Goal: Task Accomplishment & Management: Use online tool/utility

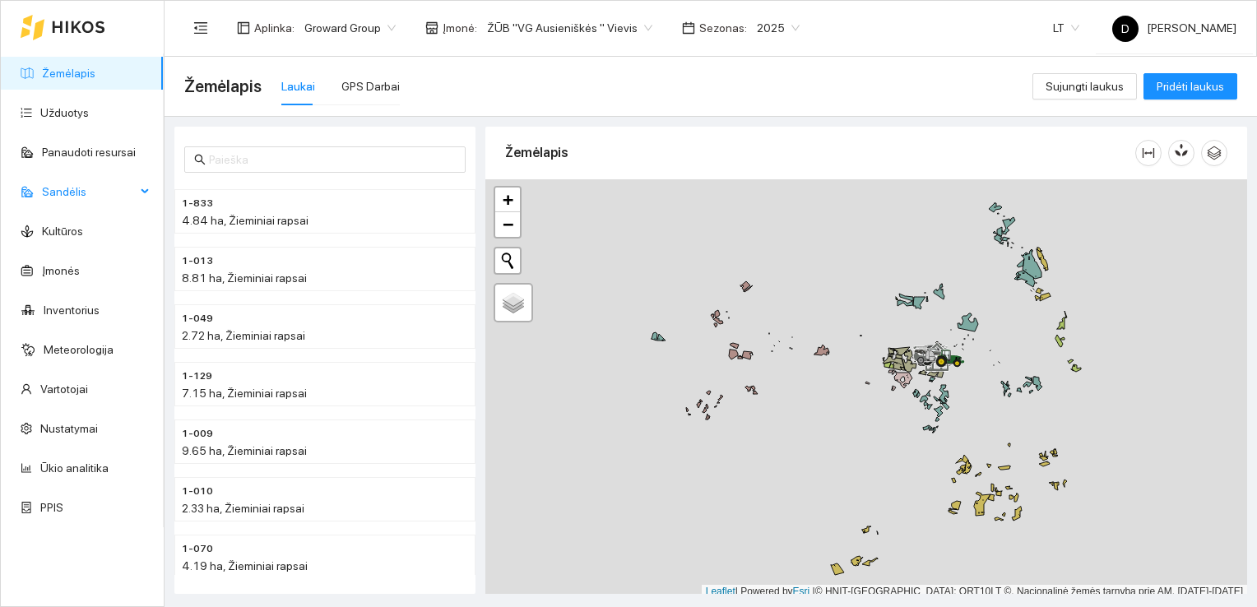
click at [76, 188] on span "Sandėlis" at bounding box center [89, 191] width 94 height 33
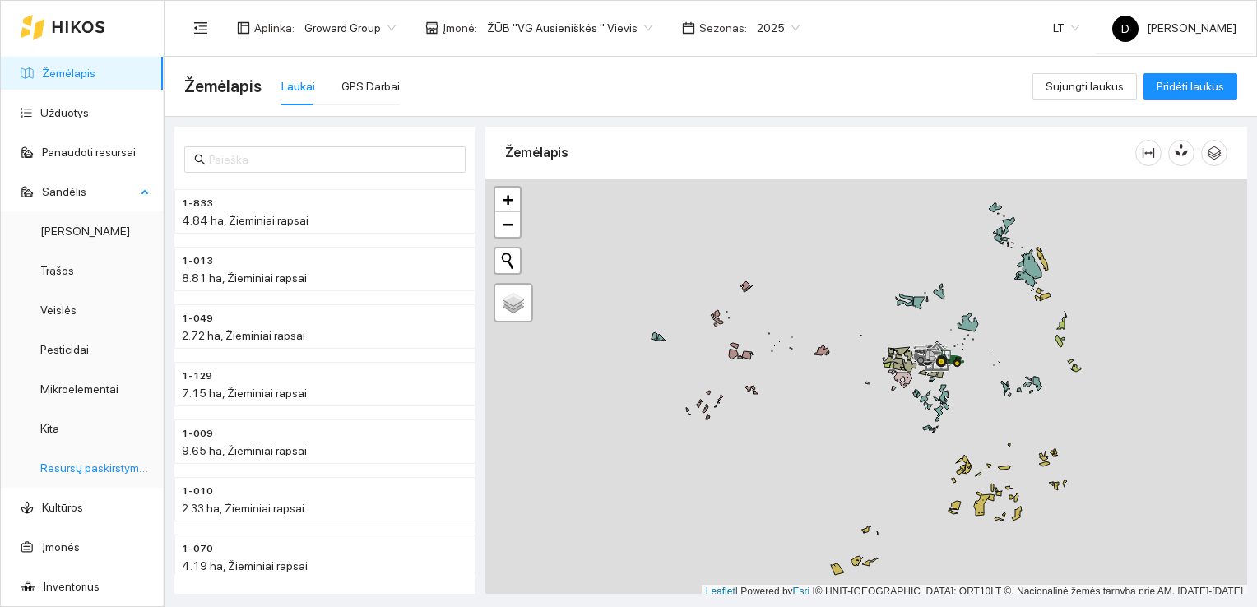
click at [74, 468] on link "Resursų paskirstymas" at bounding box center [95, 468] width 111 height 13
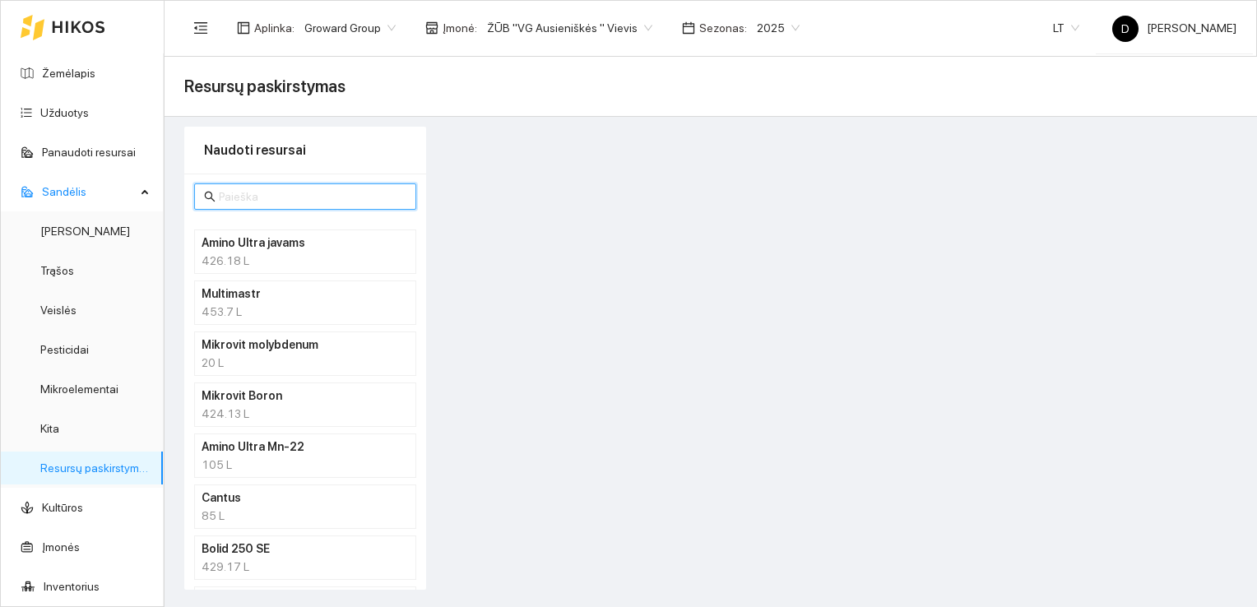
click at [295, 195] on input "text" at bounding box center [313, 197] width 188 height 18
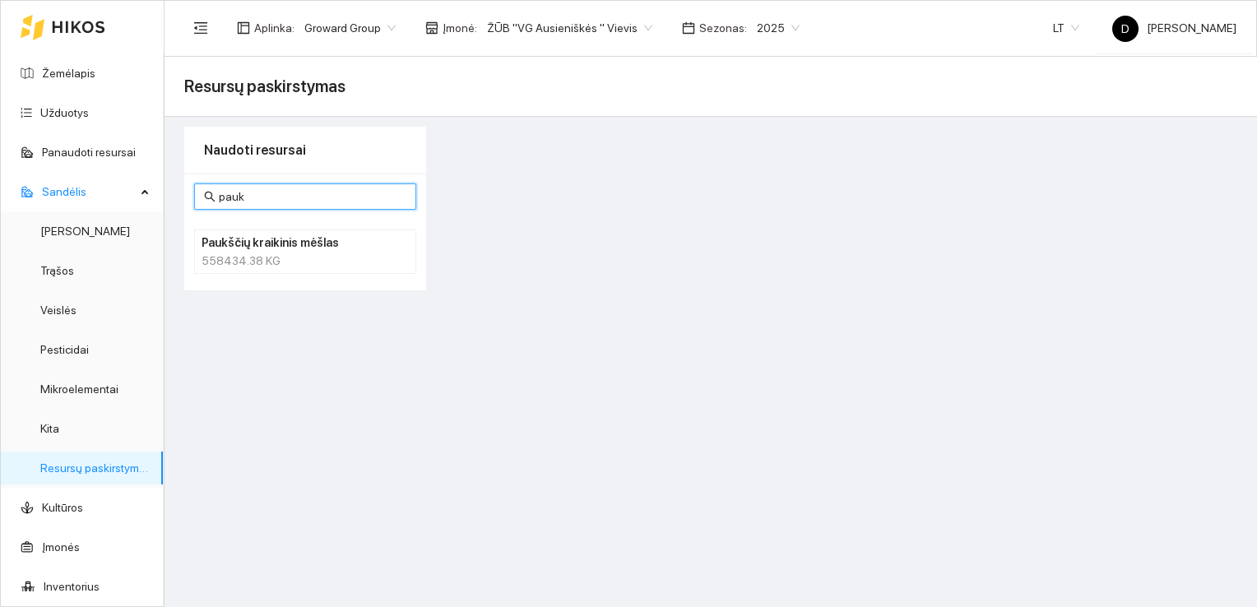
type input "pauk"
click at [270, 248] on h4 "Paukščių kraikinis mėšlas" at bounding box center [284, 243] width 165 height 18
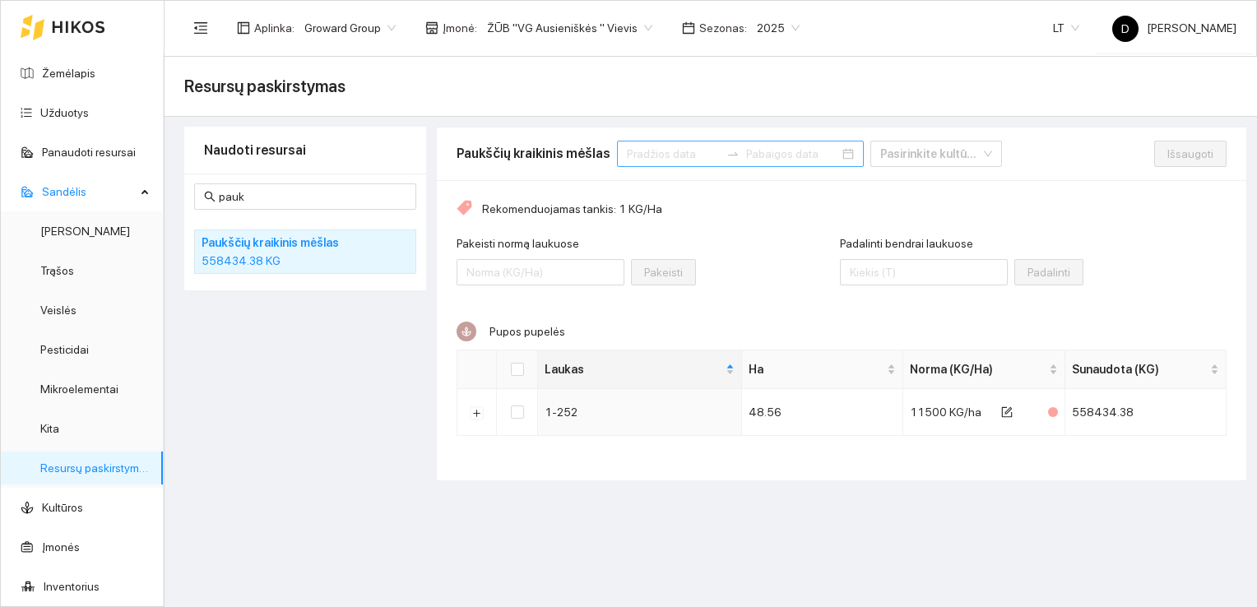
click at [672, 153] on input at bounding box center [673, 154] width 93 height 18
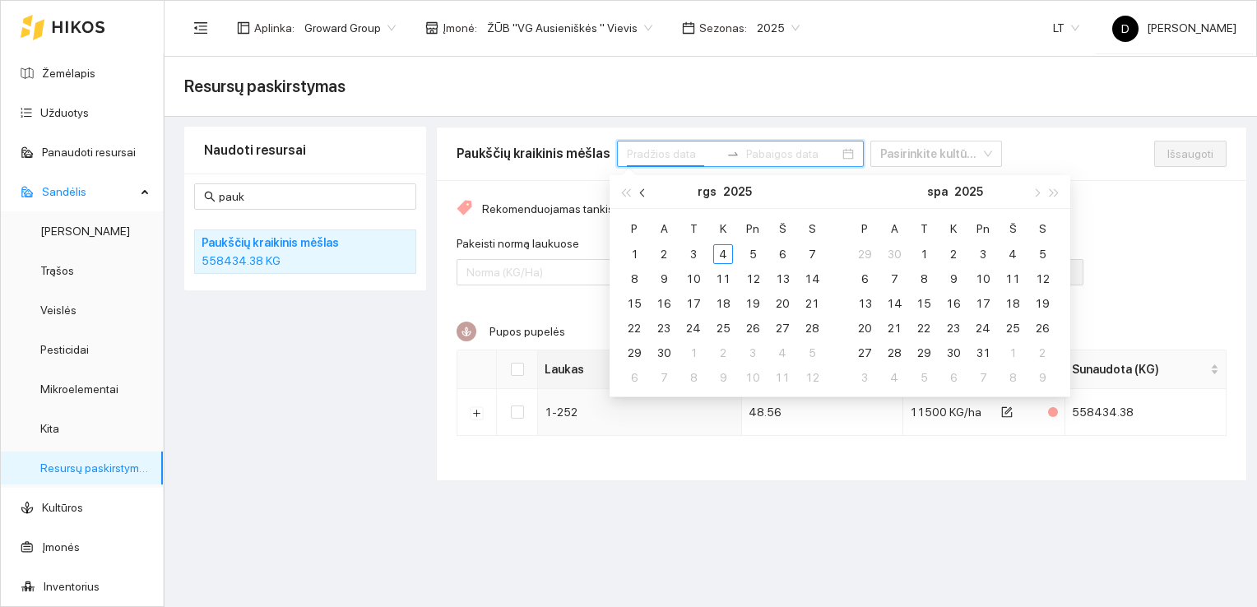
click at [644, 193] on span "button" at bounding box center [644, 192] width 8 height 8
type input "[DATE]"
click at [754, 254] on div "1" at bounding box center [753, 254] width 20 height 20
type input "[DATE]"
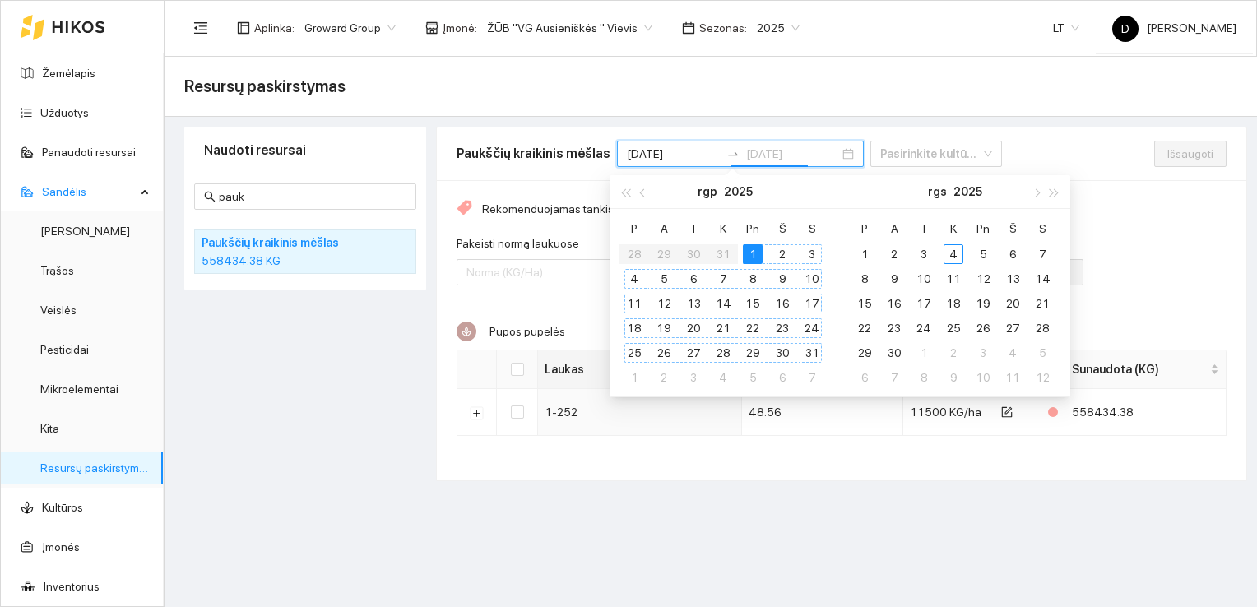
click at [813, 356] on div "31" at bounding box center [812, 353] width 20 height 20
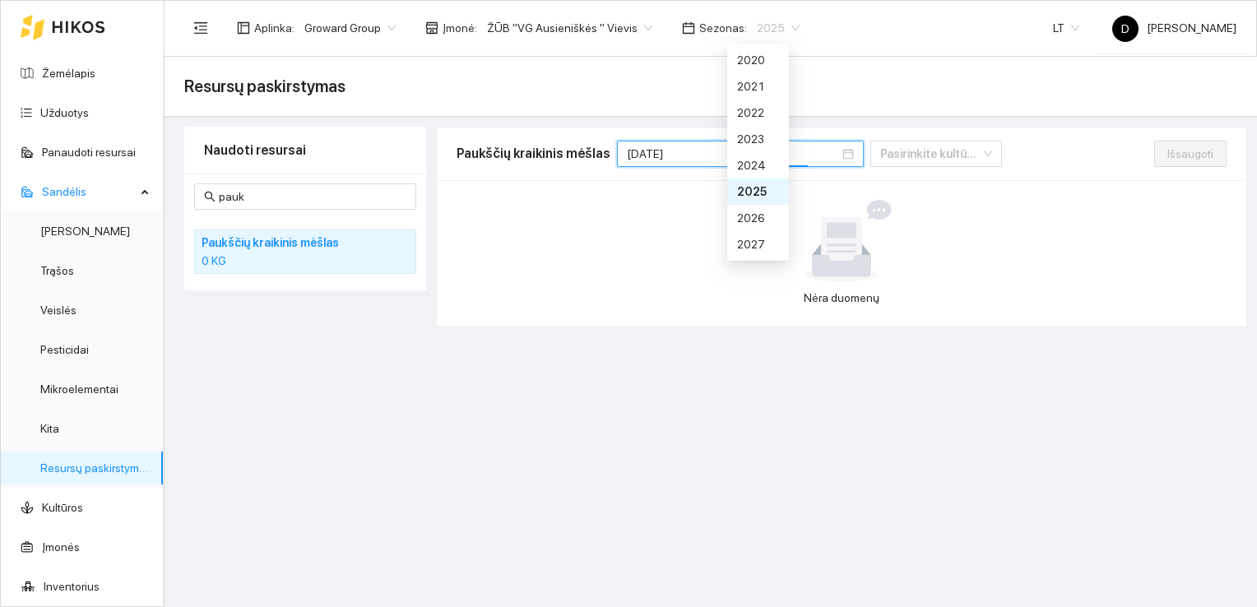
click at [769, 30] on span "2025" at bounding box center [778, 28] width 43 height 25
click at [762, 221] on div "2026" at bounding box center [758, 218] width 42 height 18
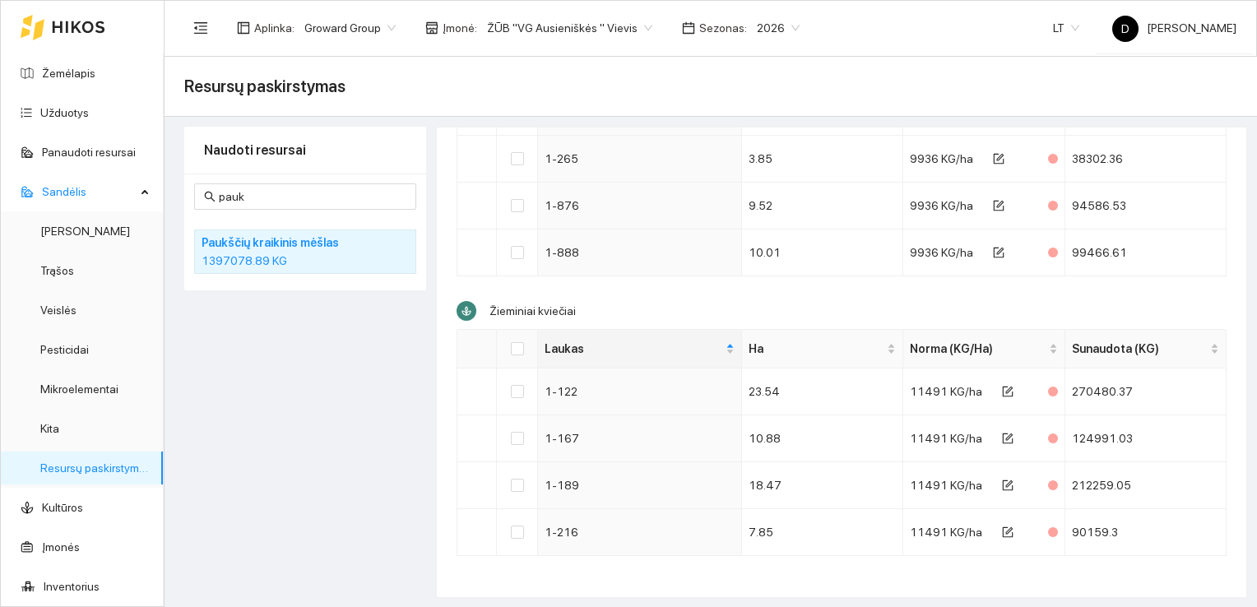
click at [296, 403] on div "Naudoti resursai pauk Paukščių kraikinis mėšlas 1397078.89 KG" at bounding box center [305, 362] width 242 height 471
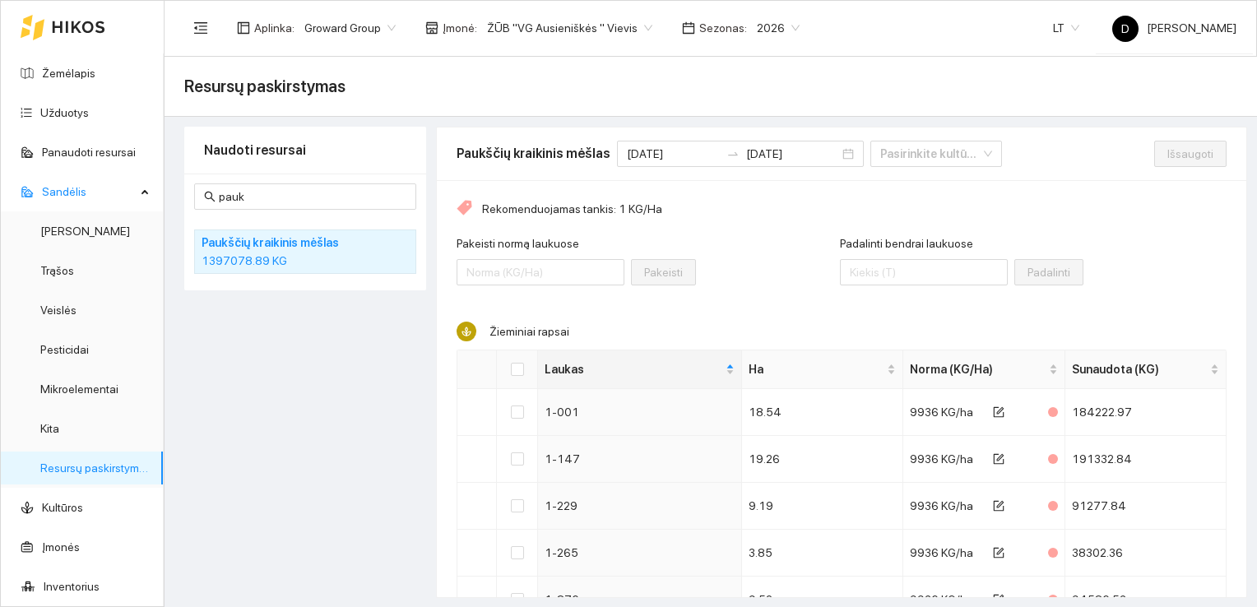
scroll to position [165, 0]
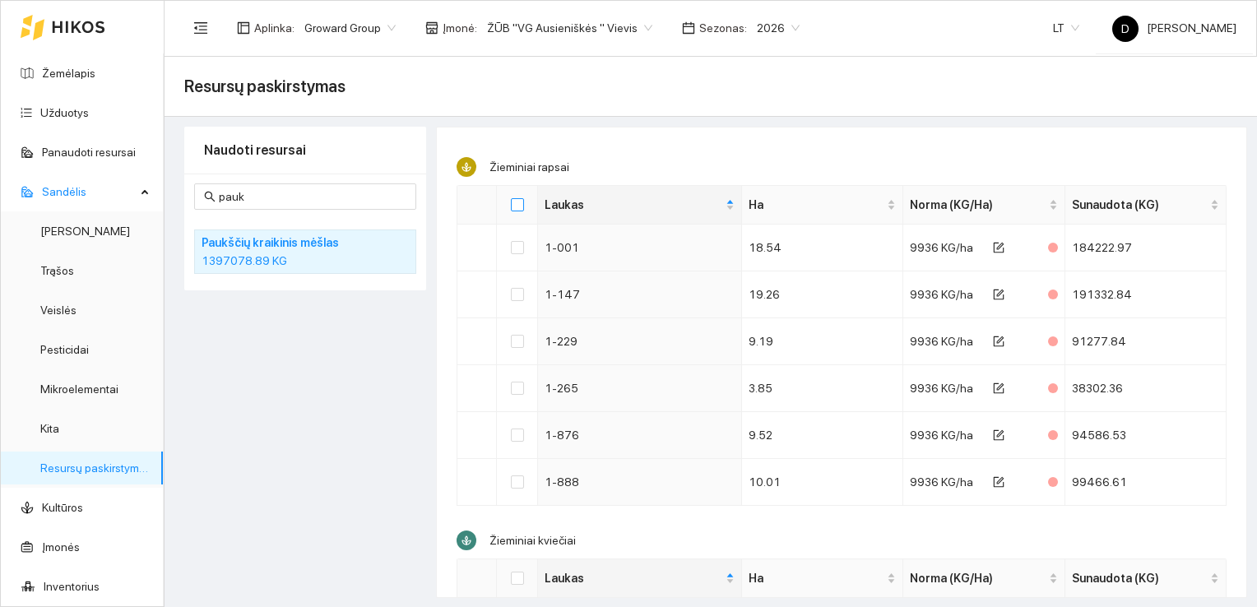
click at [514, 207] on input "Select all" at bounding box center [517, 204] width 13 height 13
checkbox input "true"
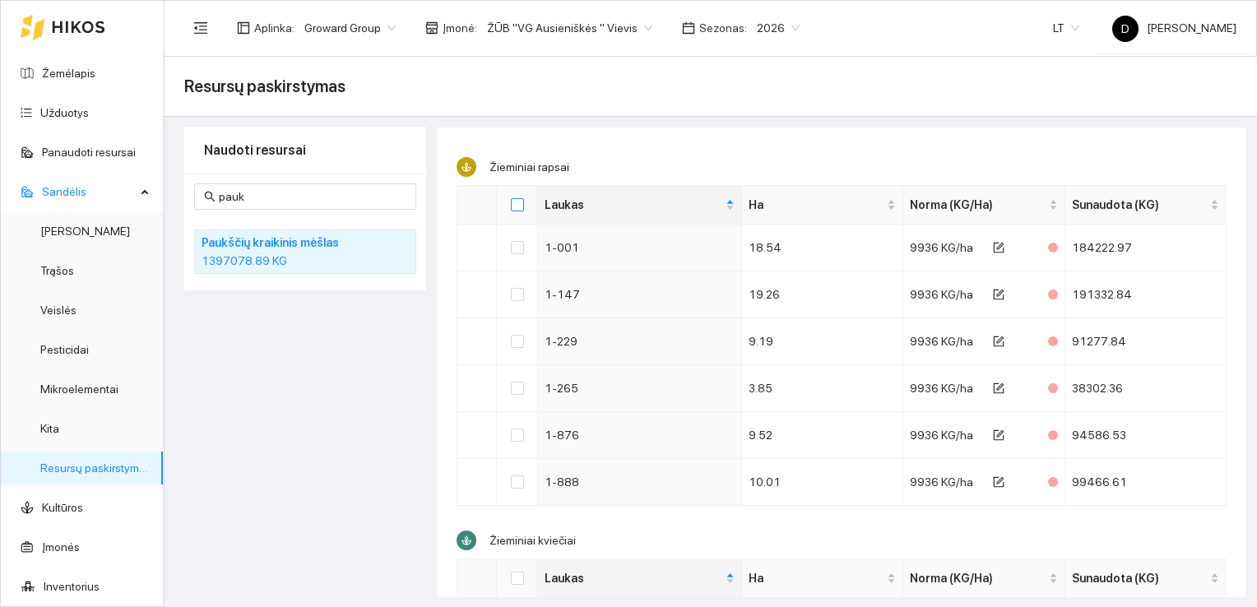
checkbox input "true"
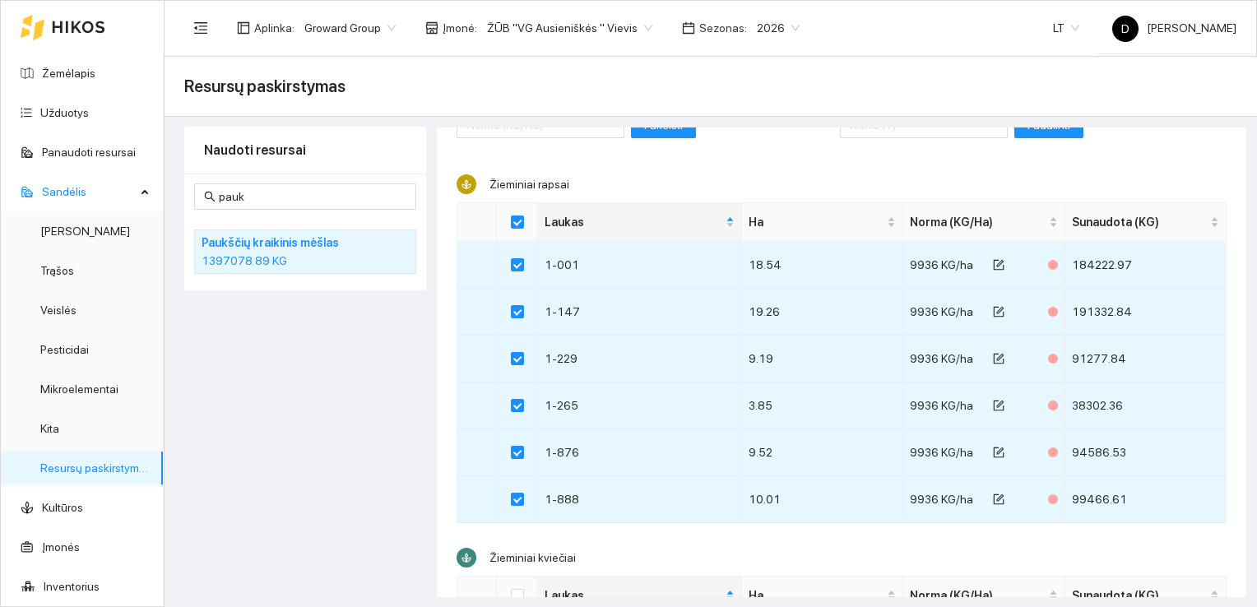
scroll to position [65, 0]
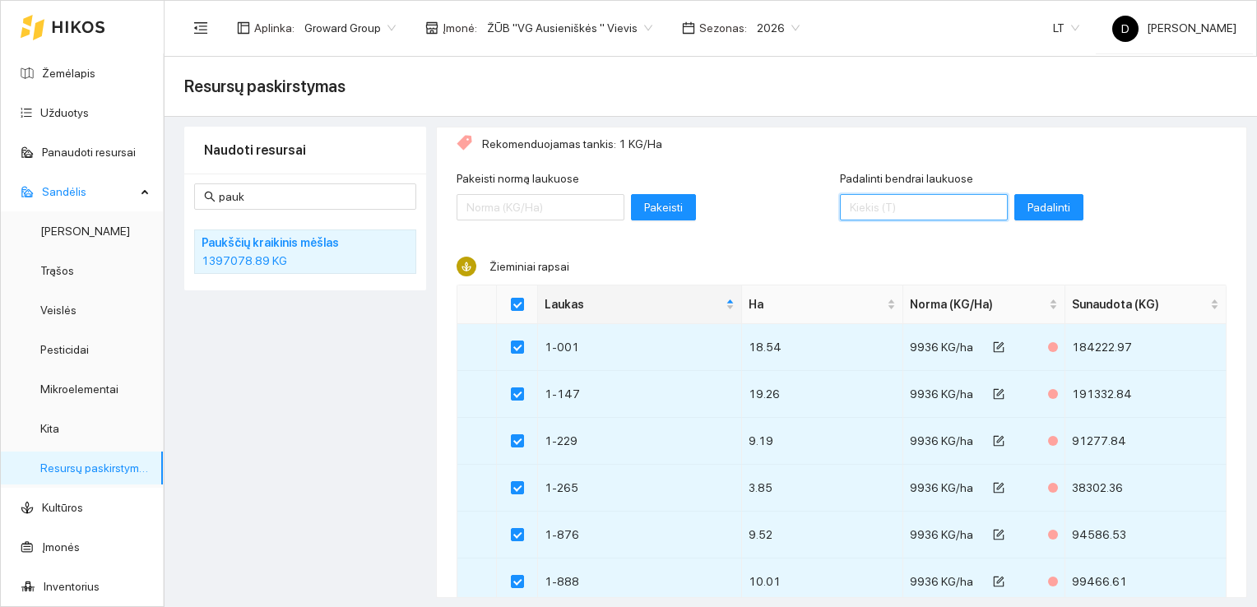
click at [899, 207] on input "Padalinti bendrai laukuose" at bounding box center [924, 207] width 168 height 26
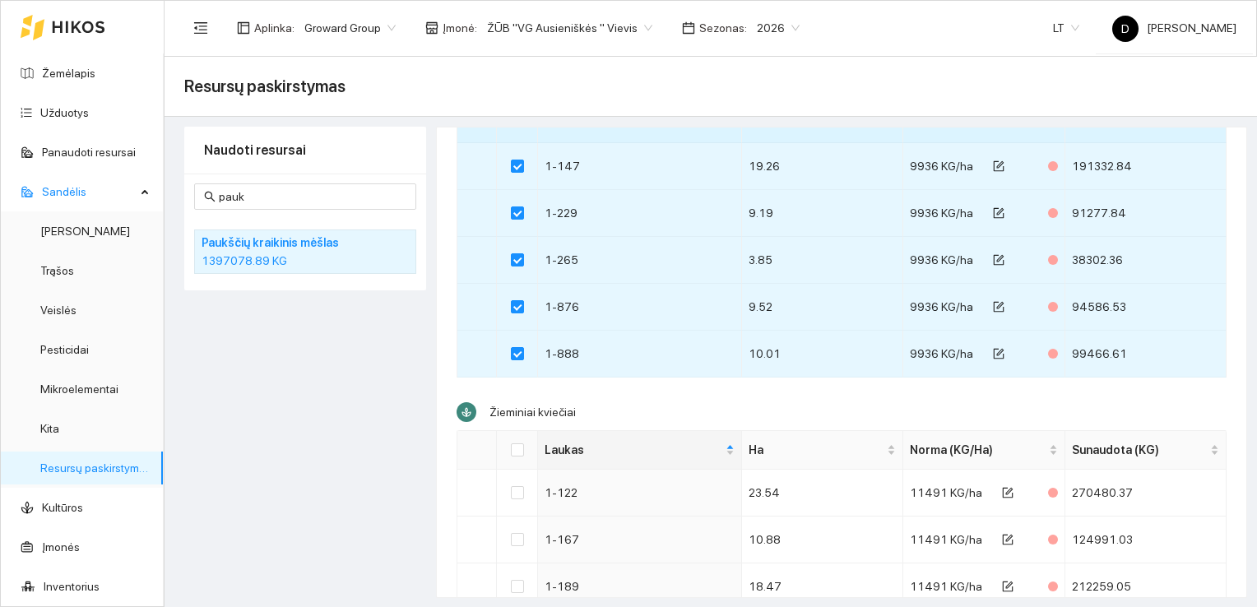
scroll to position [394, 0]
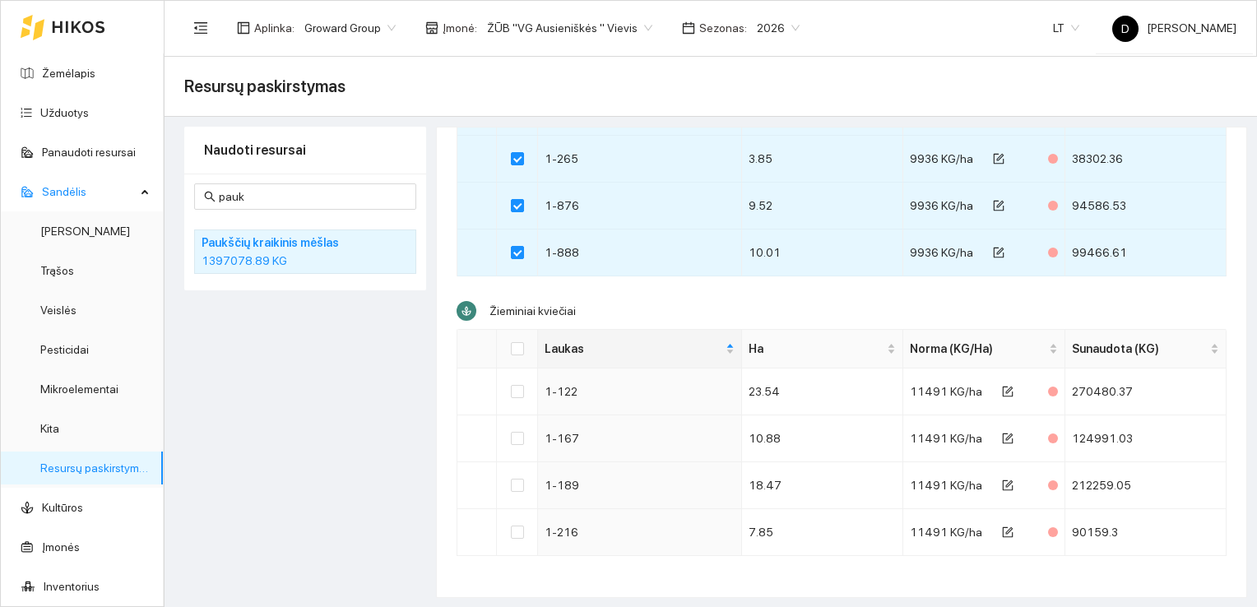
click at [310, 406] on div "Naudoti resursai pauk Paukščių kraikinis mėšlas 1397078.89 KG" at bounding box center [305, 362] width 242 height 471
click at [313, 342] on div "Naudoti resursai pauk Paukščių kraikinis mėšlas 1397078.89 KG" at bounding box center [305, 362] width 242 height 471
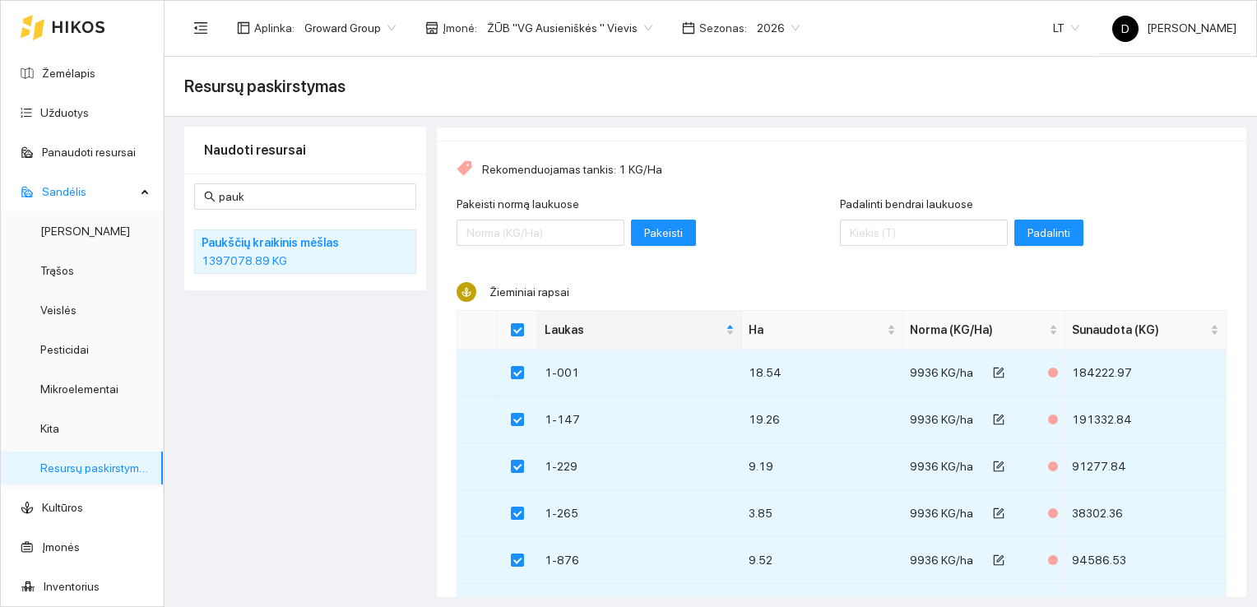
scroll to position [0, 0]
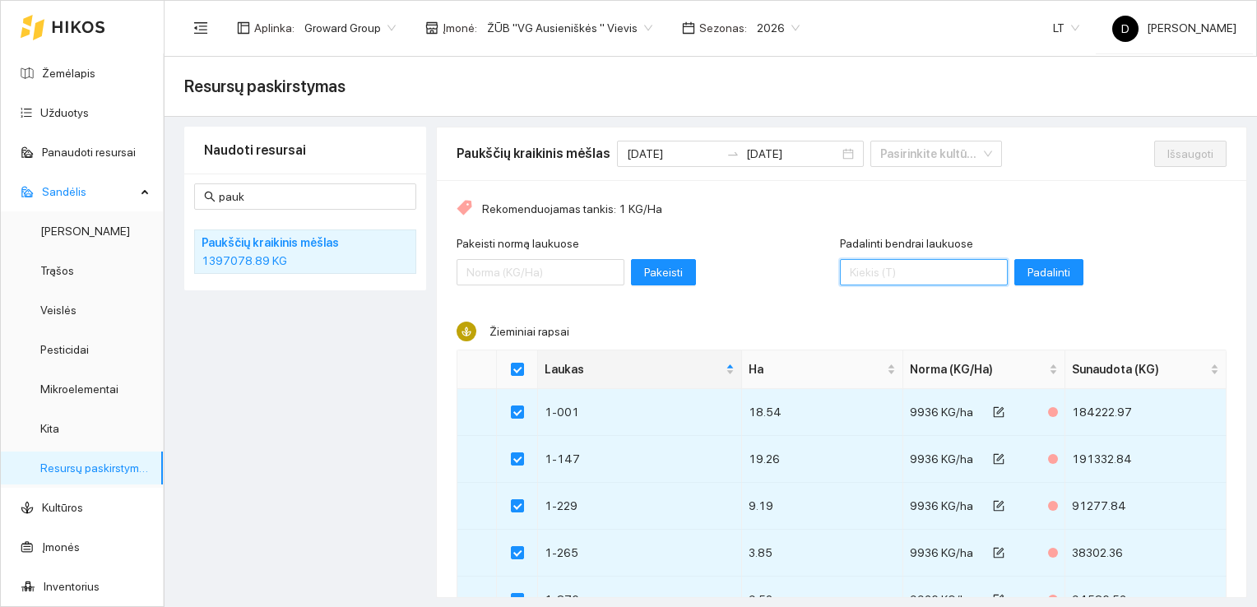
click at [919, 271] on input "Padalinti bendrai laukuose" at bounding box center [924, 272] width 168 height 26
click at [866, 281] on input "Padalinti bendrai laukuose" at bounding box center [924, 272] width 168 height 26
click at [859, 271] on input "139070" at bounding box center [924, 272] width 168 height 26
type input "1397070"
click at [299, 370] on div "Naudoti resursai pauk Paukščių kraikinis mėšlas 1397078.89 KG" at bounding box center [305, 362] width 242 height 471
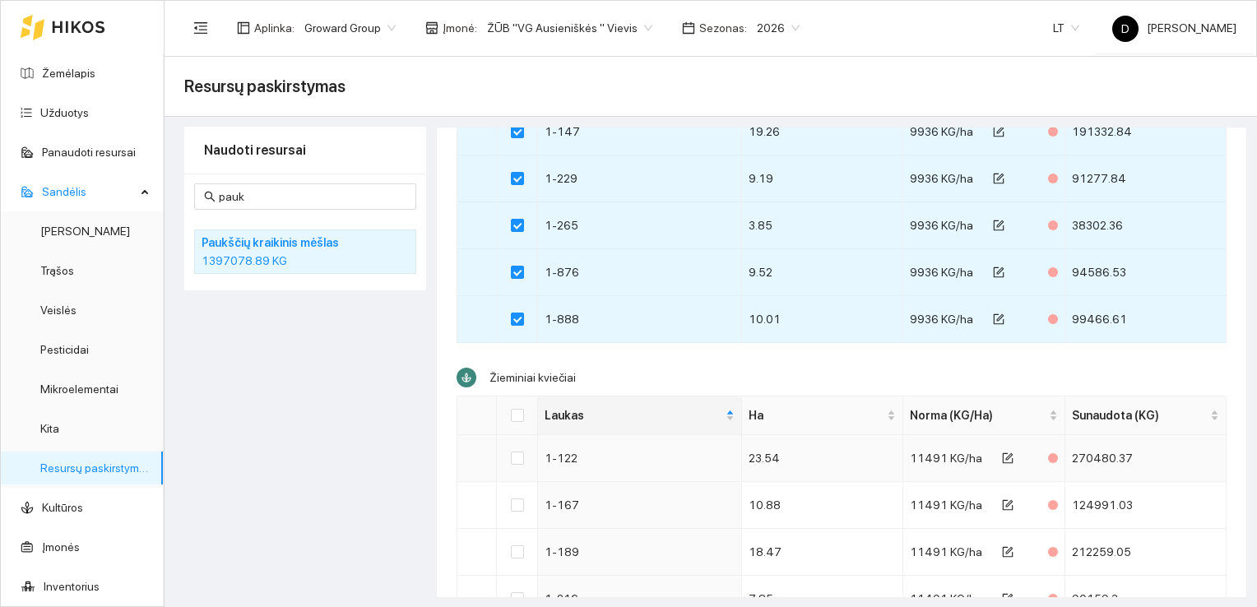
scroll to position [394, 0]
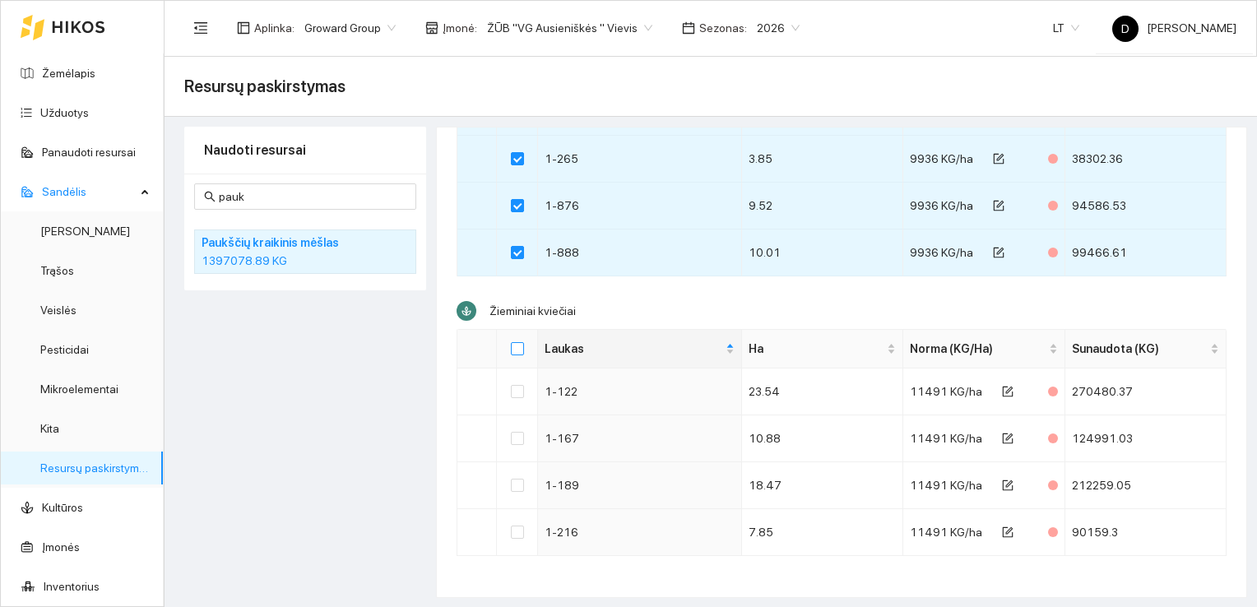
click at [523, 349] on input "Select all" at bounding box center [517, 348] width 13 height 13
checkbox input "true"
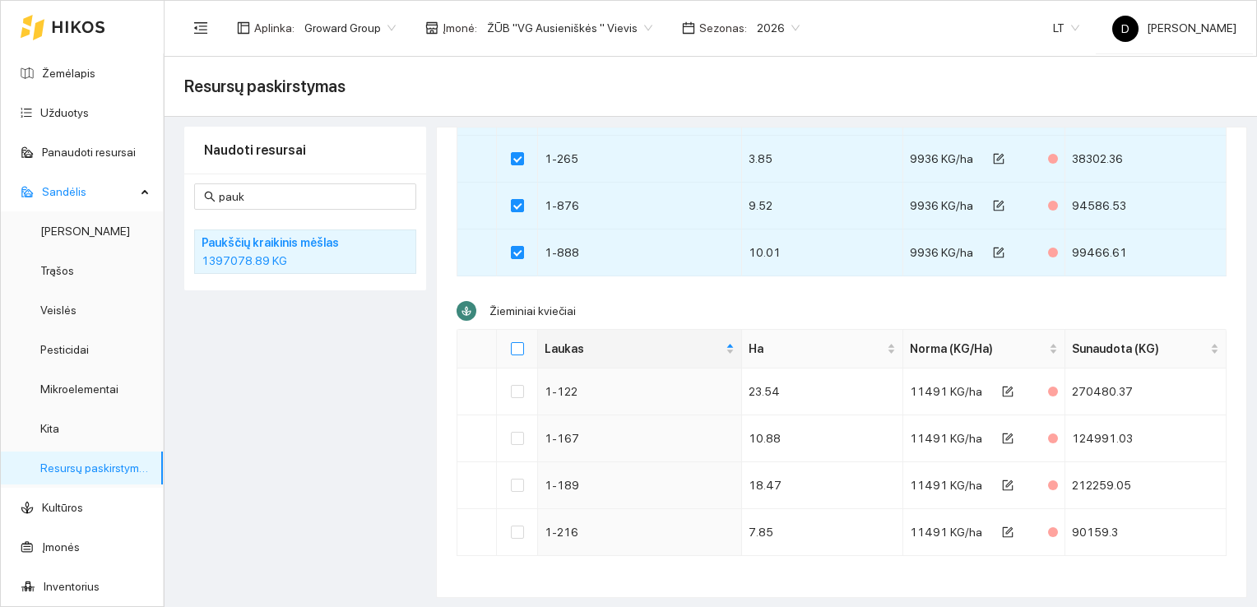
checkbox input "true"
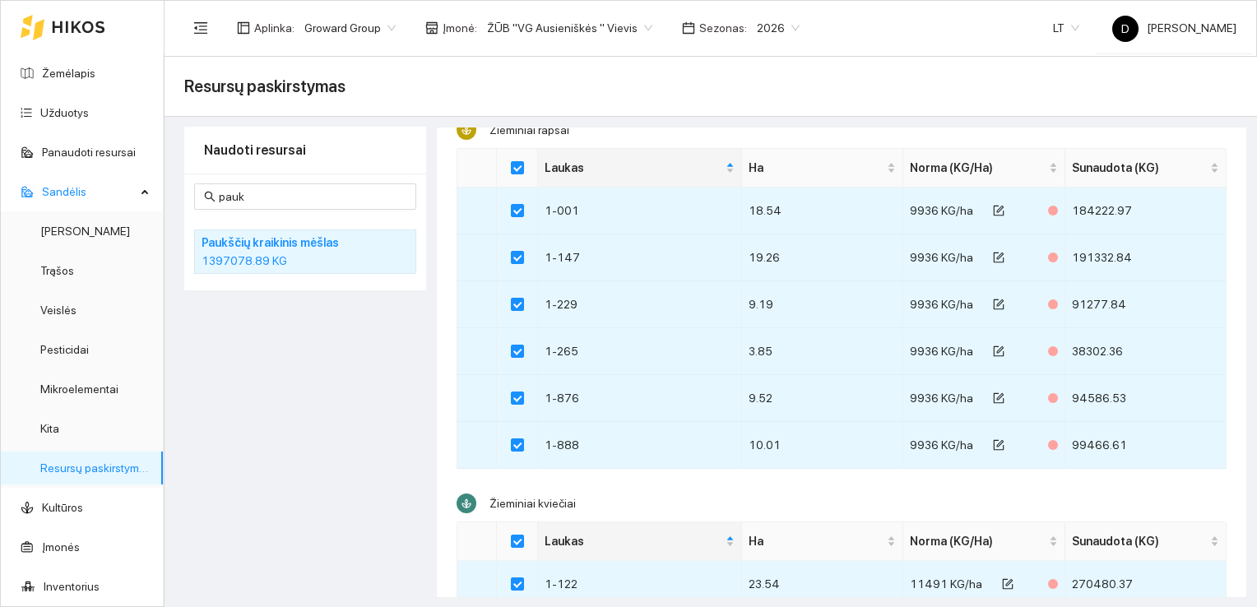
scroll to position [0, 0]
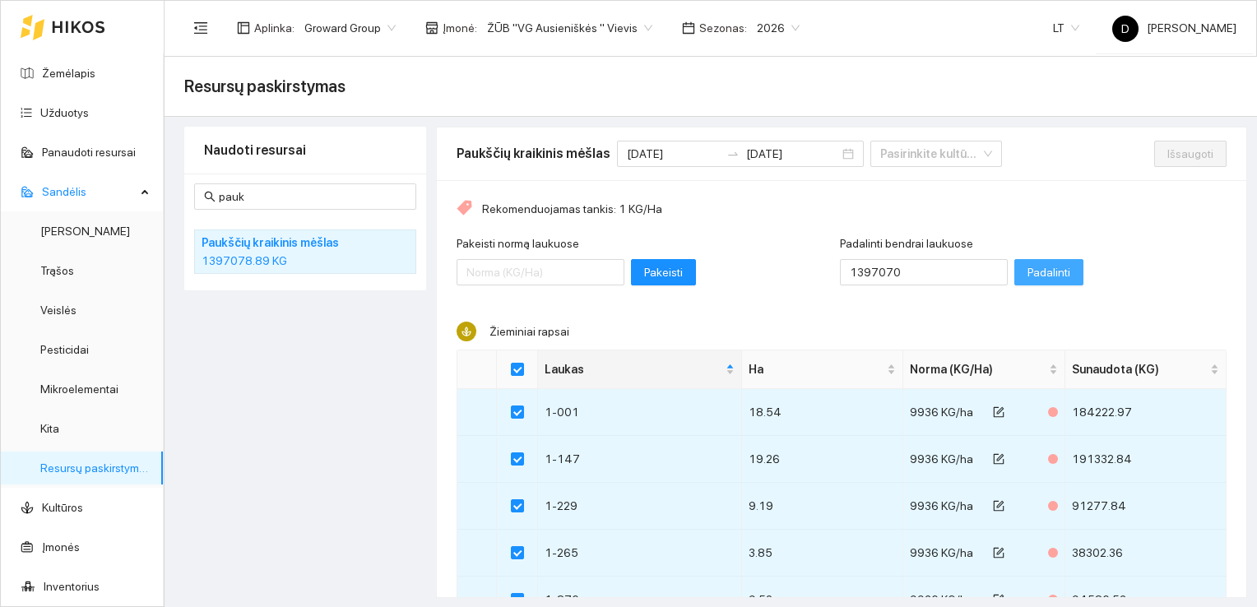
click at [1028, 271] on span "Padalinti" at bounding box center [1049, 272] width 43 height 18
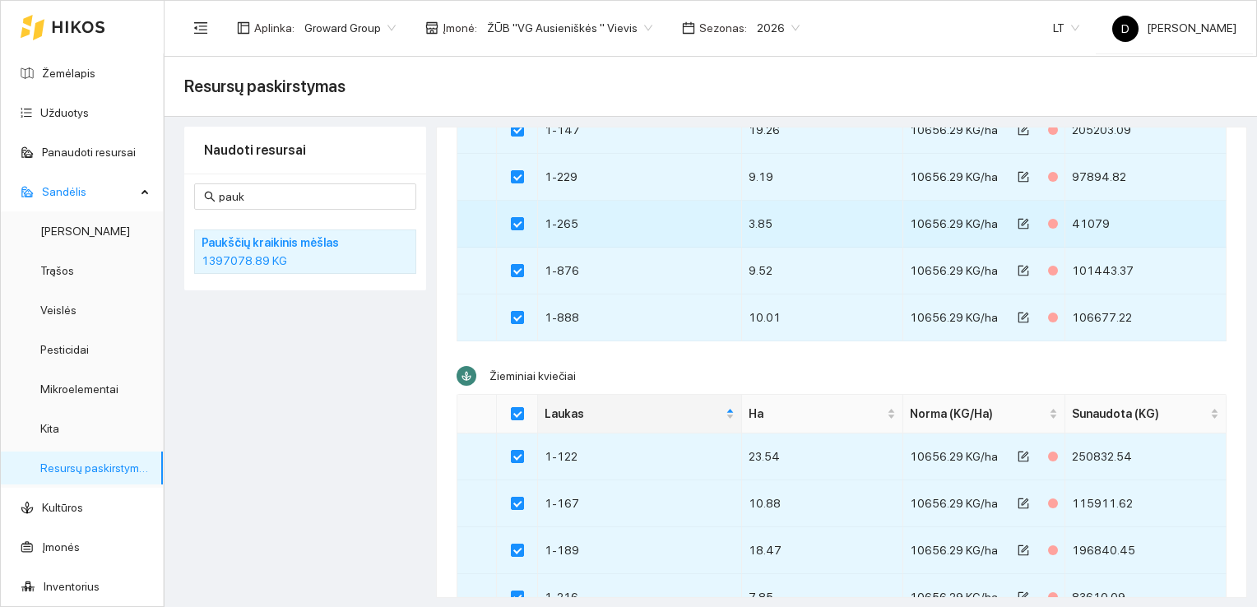
scroll to position [394, 0]
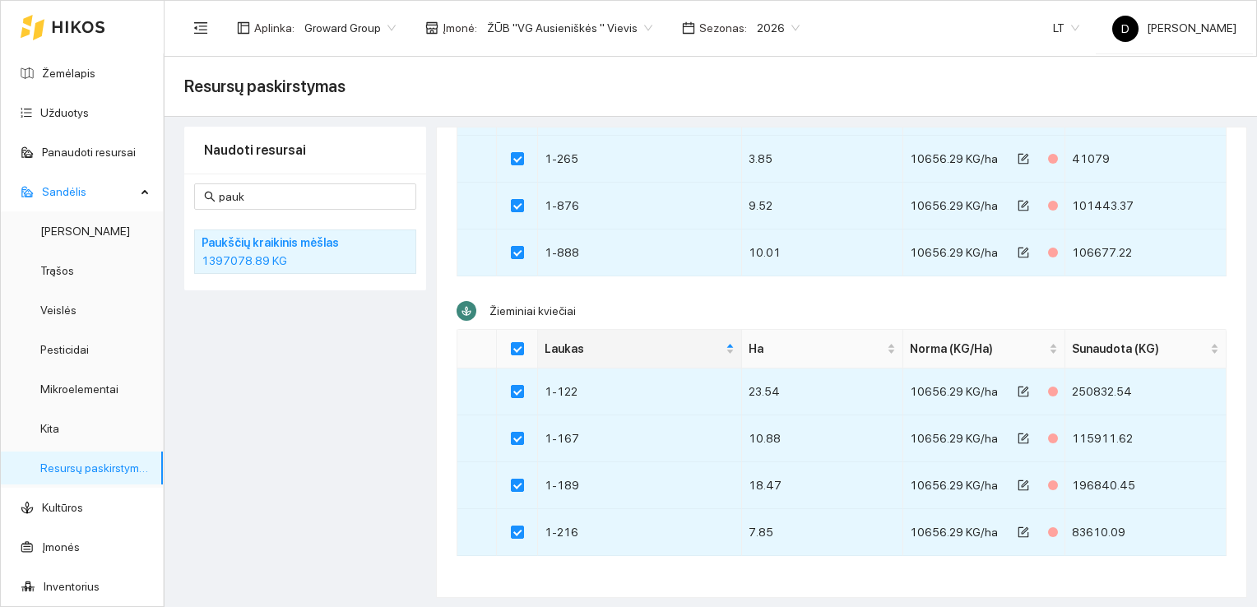
click at [379, 422] on div "Naudoti resursai pauk Paukščių kraikinis mėšlas 1397078.89 KG" at bounding box center [305, 362] width 242 height 471
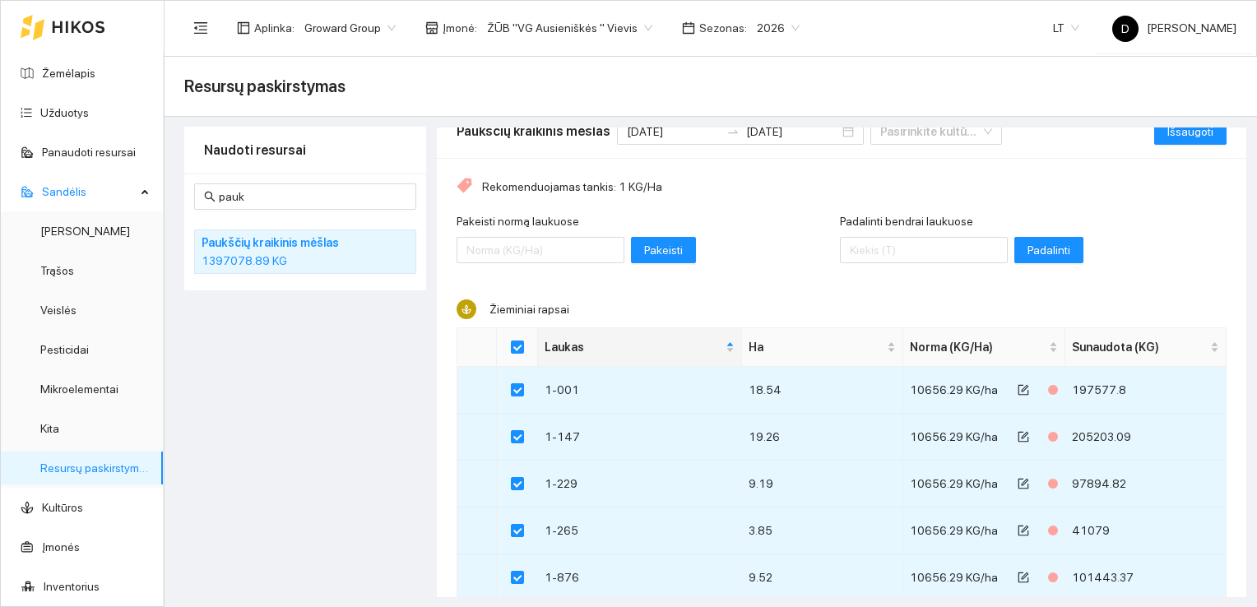
scroll to position [0, 0]
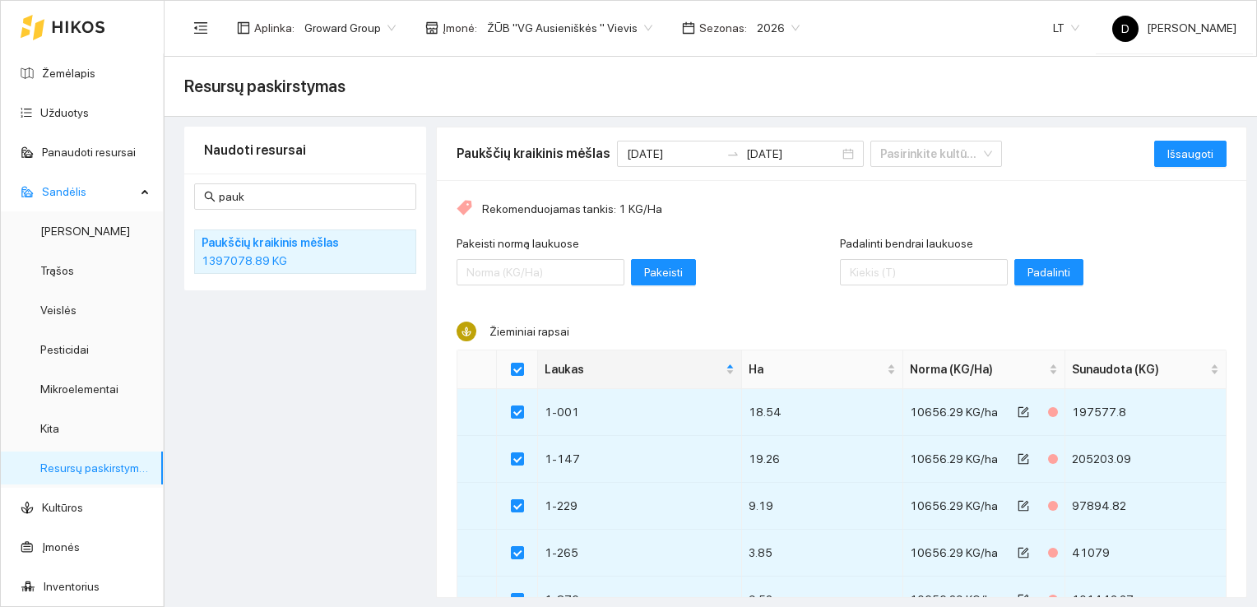
click at [355, 416] on div "Naudoti resursai pauk Paukščių kraikinis mėšlas 1397078.89 KG" at bounding box center [305, 362] width 242 height 471
click at [311, 400] on div "Naudoti resursai pauk Paukščių kraikinis mėšlas 1397078.89 KG" at bounding box center [305, 362] width 242 height 471
click at [307, 428] on div "Naudoti resursai pauk Paukščių kraikinis mėšlas 1397078.89 KG" at bounding box center [305, 362] width 242 height 471
click at [339, 452] on div "Naudoti resursai pauk Paukščių kraikinis mėšlas 1397078.89 KG" at bounding box center [305, 362] width 242 height 471
click at [309, 410] on div "Naudoti resursai pauk Paukščių kraikinis mėšlas 1397078.89 KG" at bounding box center [305, 362] width 242 height 471
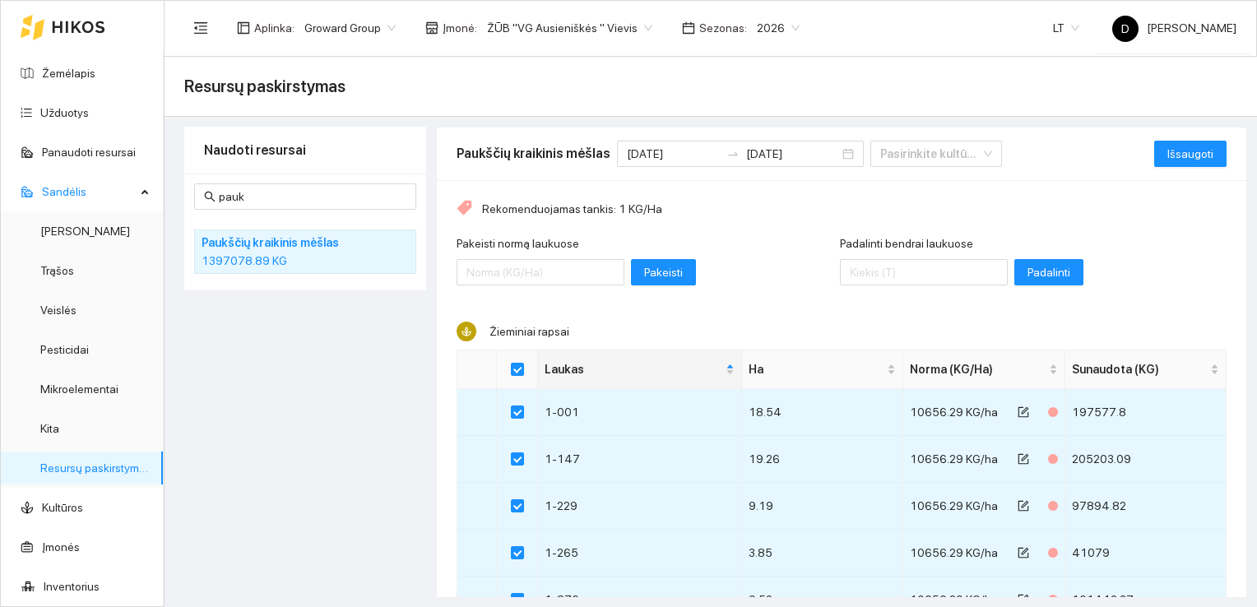
click at [326, 397] on div "Naudoti resursai pauk Paukščių kraikinis mėšlas 1397078.89 KG" at bounding box center [305, 362] width 242 height 471
drag, startPoint x: 326, startPoint y: 472, endPoint x: 321, endPoint y: 482, distance: 11.0
click at [326, 472] on div "Naudoti resursai pauk Paukščių kraikinis mėšlas 1397078.89 KG" at bounding box center [305, 362] width 242 height 471
click at [759, 312] on div "Rekomenduojamas tankis: 1 KG/Ha Pakeisti normą laukuose Pakeisti Padalinti bend…" at bounding box center [842, 587] width 810 height 814
click at [314, 411] on div "Naudoti resursai pauk Paukščių kraikinis mėšlas 1397078.89 KG" at bounding box center [305, 362] width 242 height 471
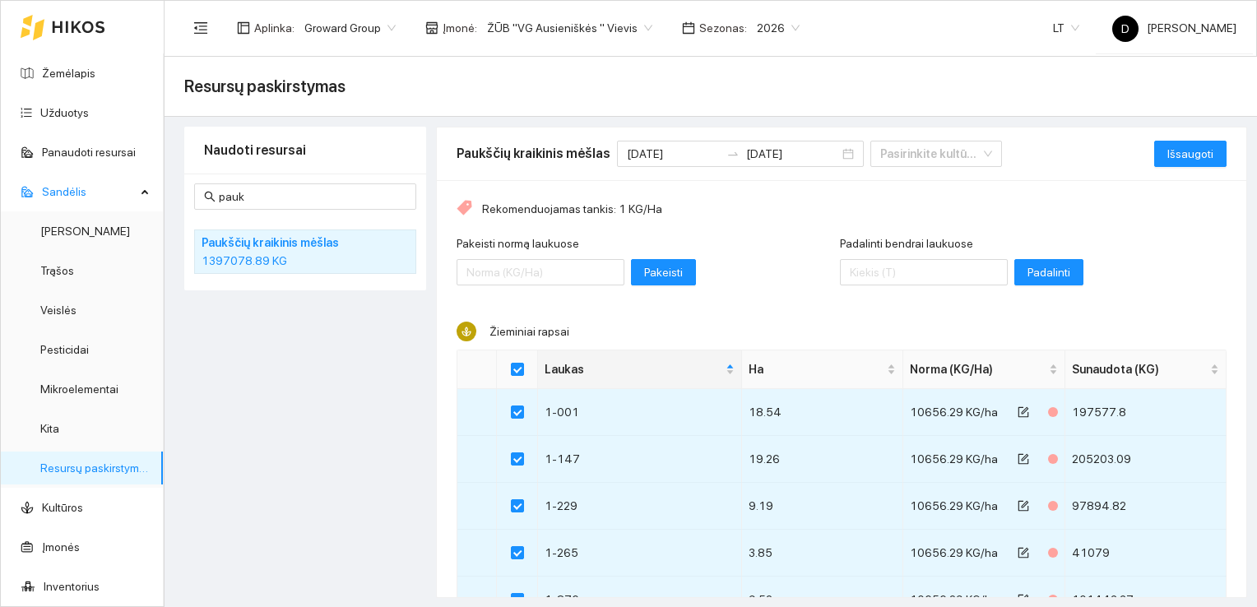
click at [262, 368] on div "Naudoti resursai pauk Paukščių kraikinis mėšlas 1397078.89 KG" at bounding box center [305, 362] width 242 height 471
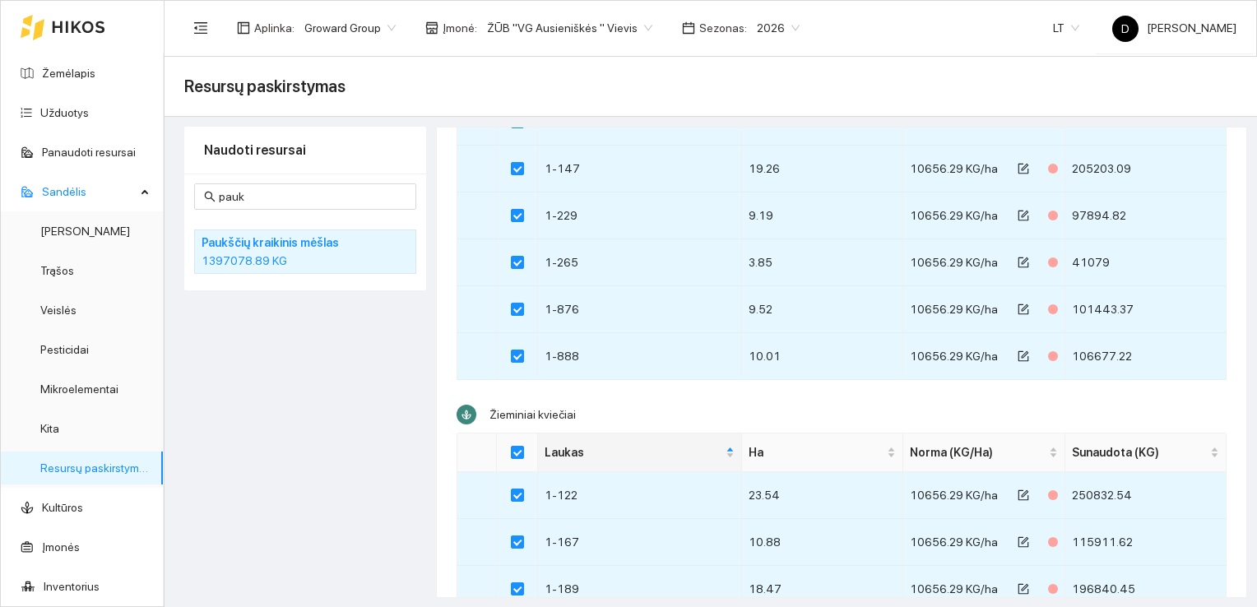
scroll to position [394, 0]
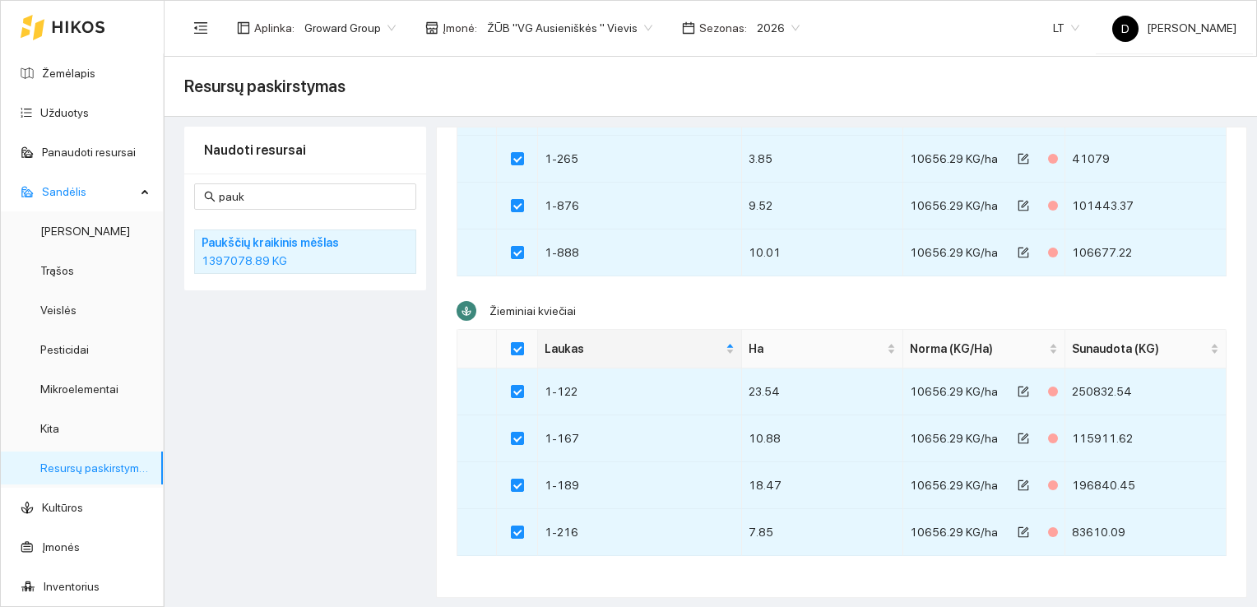
click at [517, 342] on input "Select all" at bounding box center [517, 348] width 13 height 13
checkbox input "false"
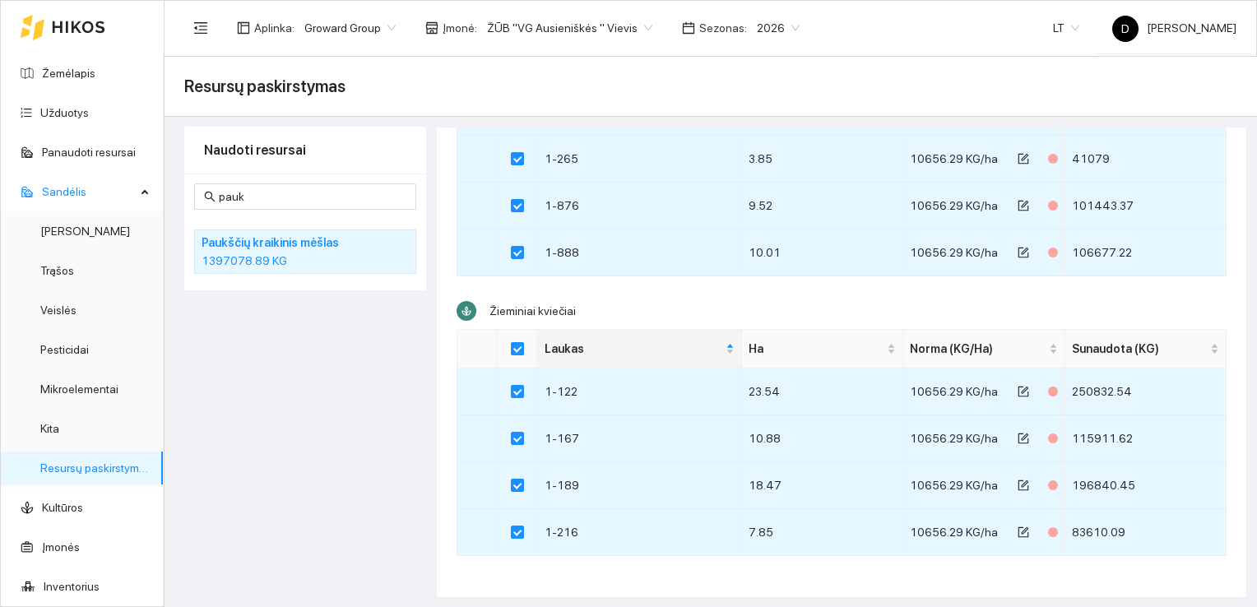
checkbox input "false"
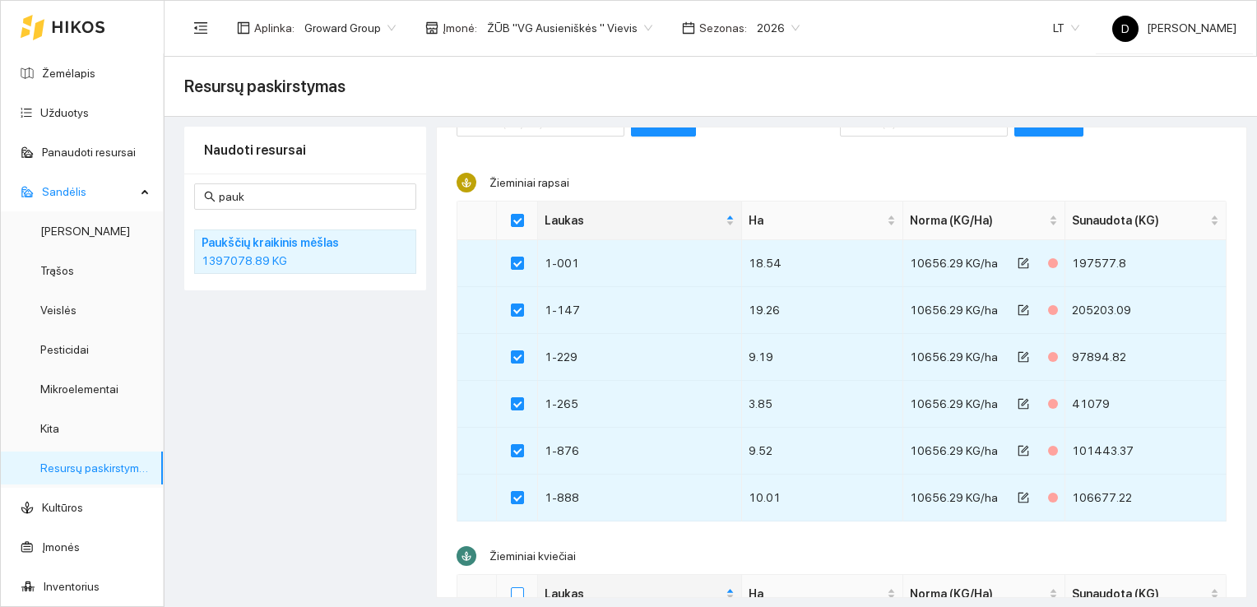
scroll to position [116, 0]
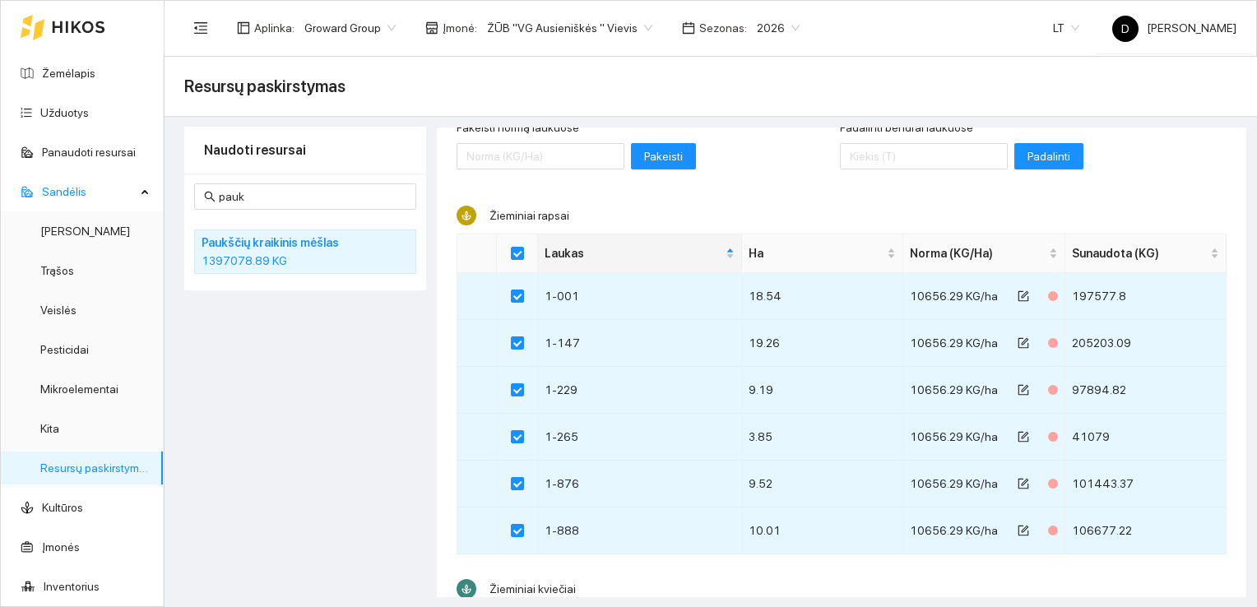
click at [318, 392] on div "Naudoti resursai pauk Paukščių kraikinis mėšlas 1397078.89 KG" at bounding box center [305, 362] width 242 height 471
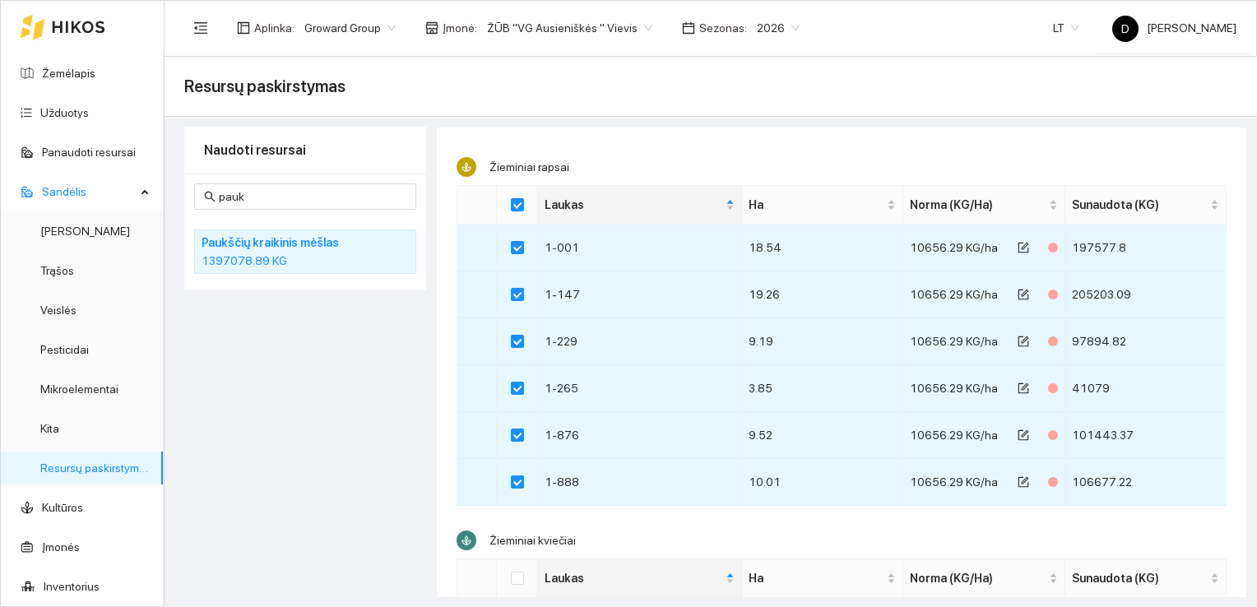
scroll to position [0, 0]
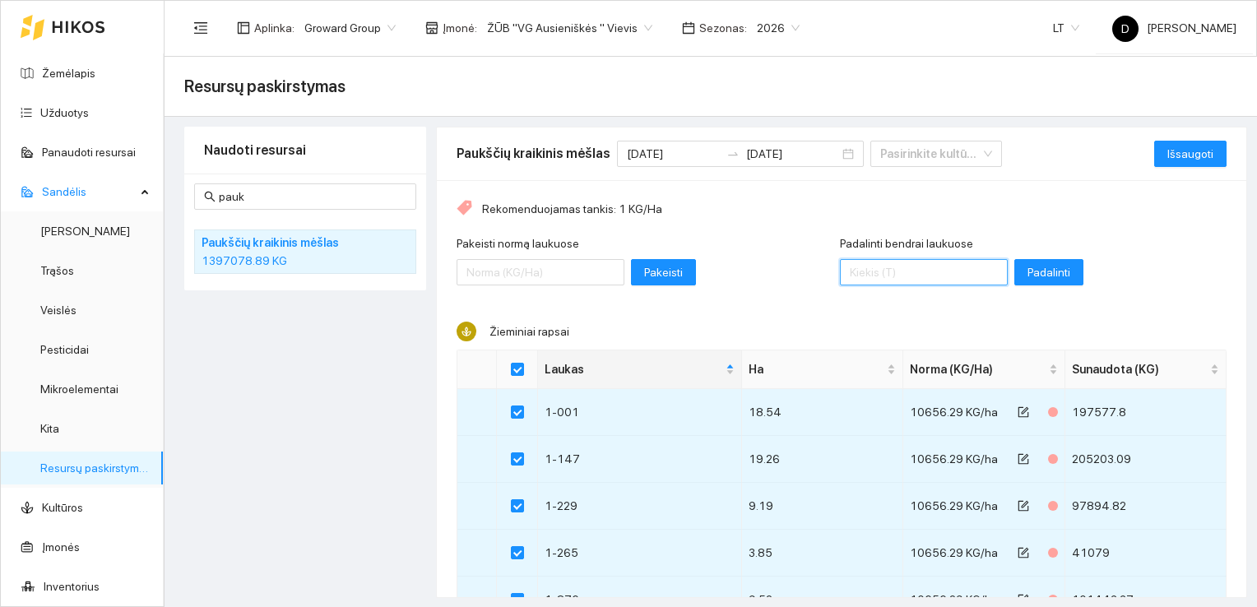
click at [899, 276] on input "Padalinti bendrai laukuose" at bounding box center [924, 272] width 168 height 26
type input "839200"
click at [1028, 276] on span "Padalinti" at bounding box center [1049, 272] width 43 height 18
click at [1172, 153] on span "Išsaugoti" at bounding box center [1190, 154] width 46 height 18
checkbox input "false"
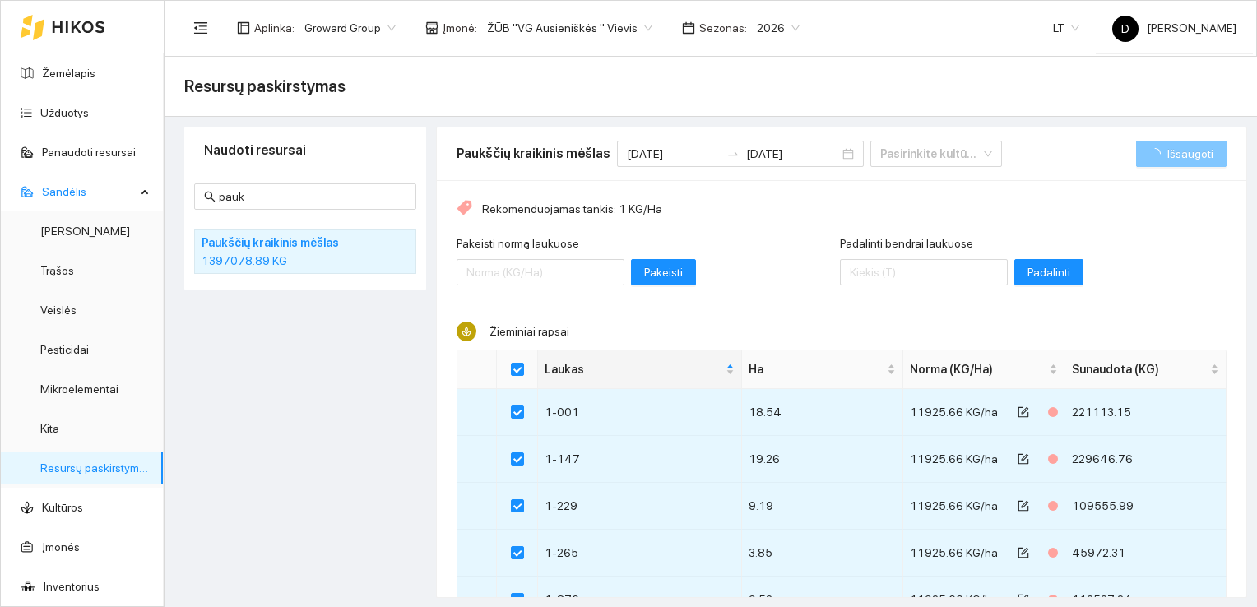
checkbox input "false"
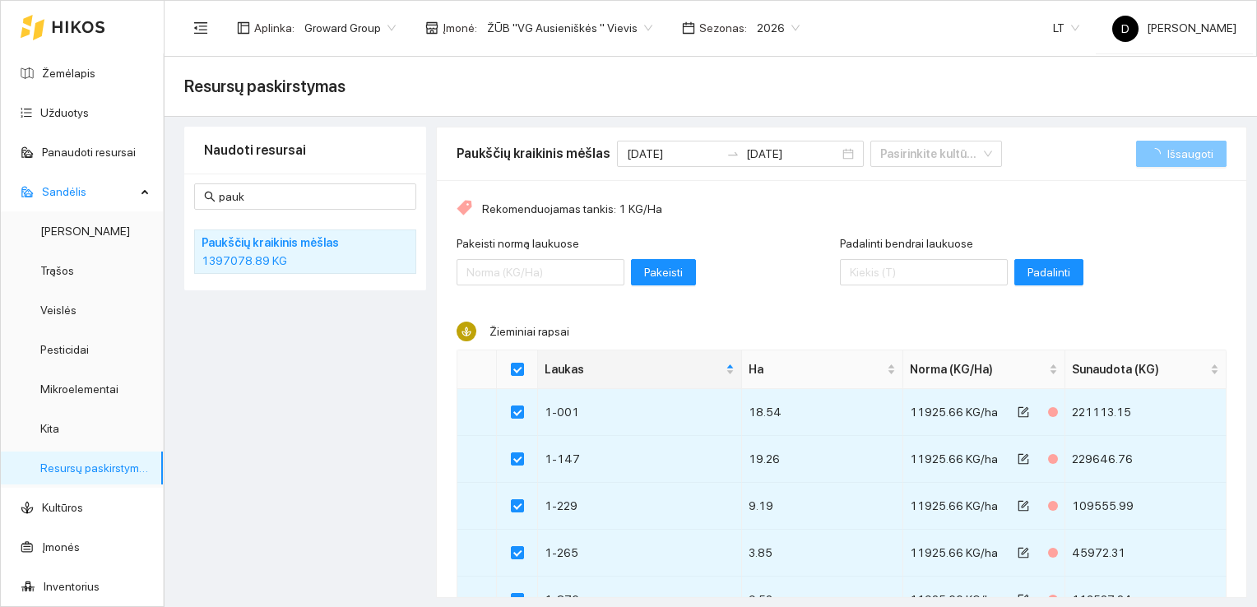
checkbox input "false"
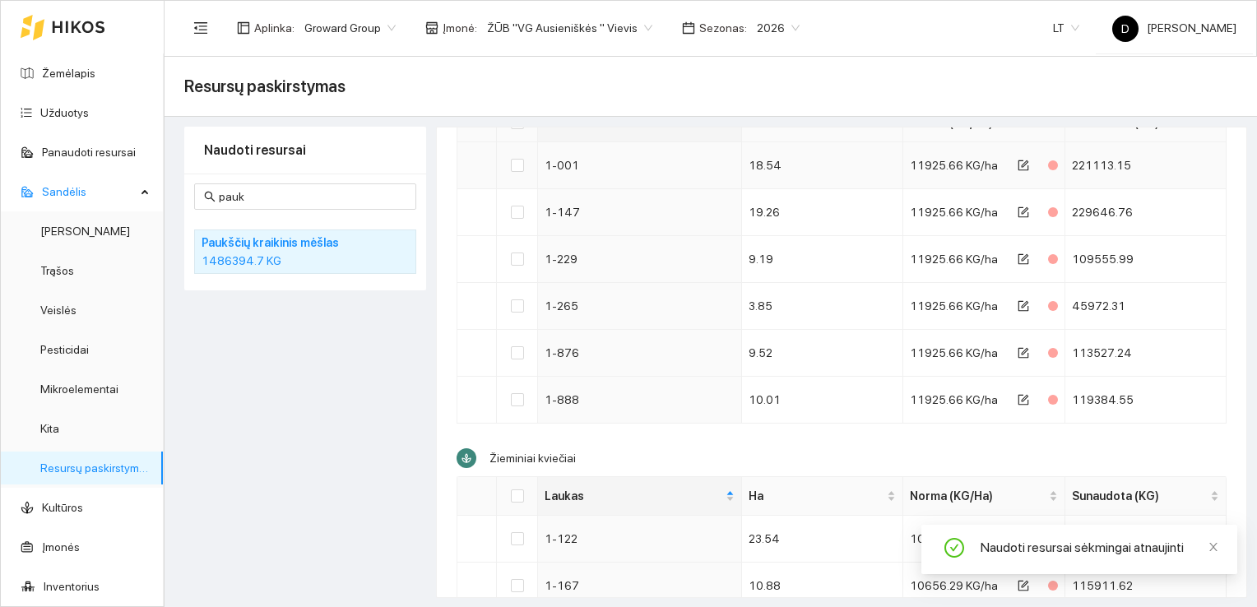
scroll to position [394, 0]
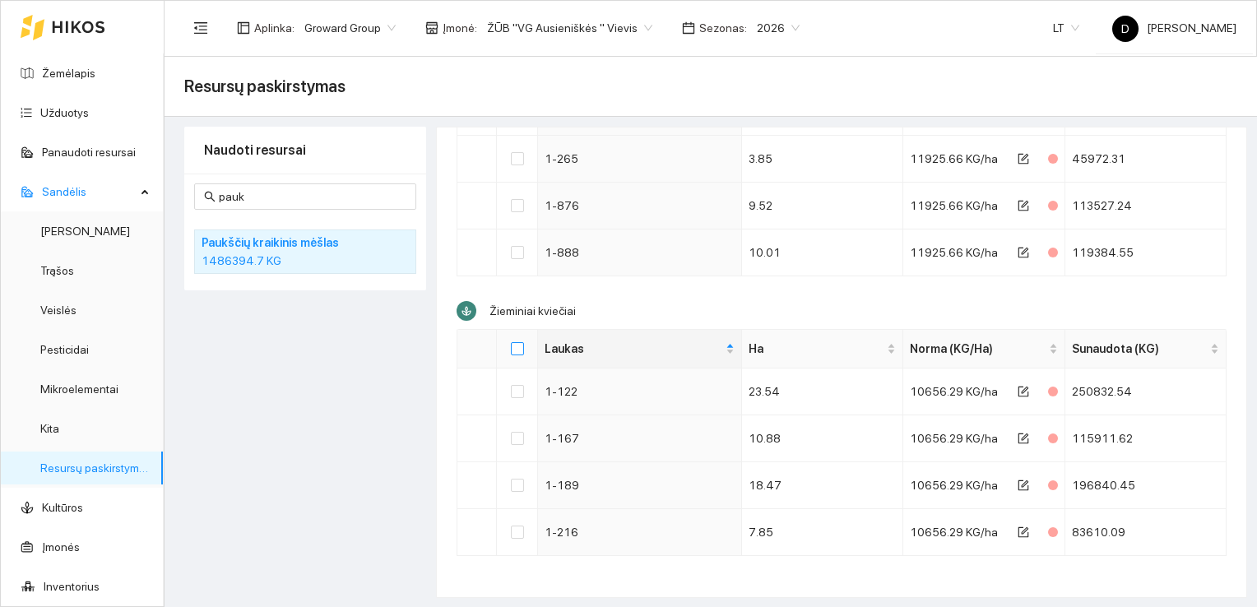
click at [516, 348] on input "Select all" at bounding box center [517, 348] width 13 height 13
checkbox input "true"
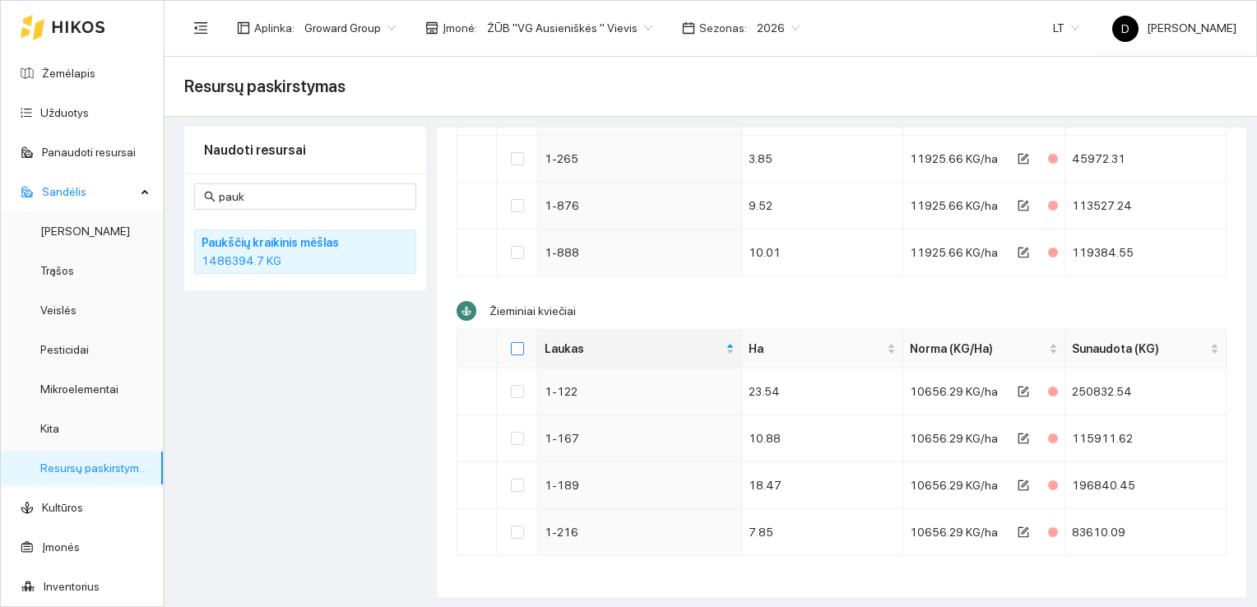
checkbox input "true"
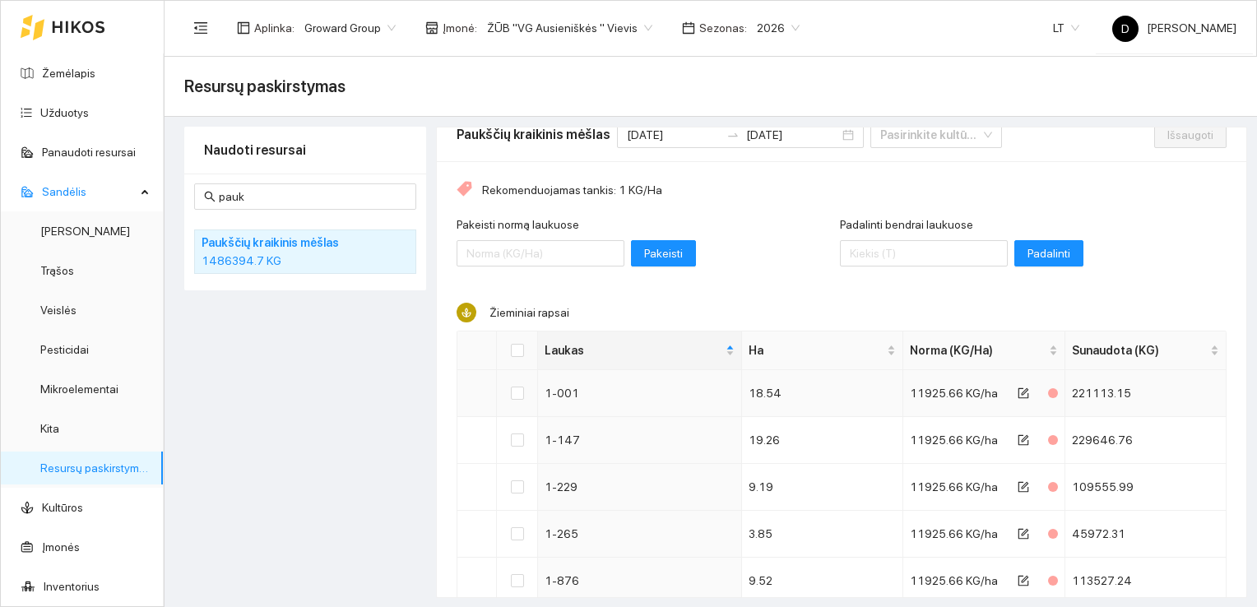
scroll to position [0, 0]
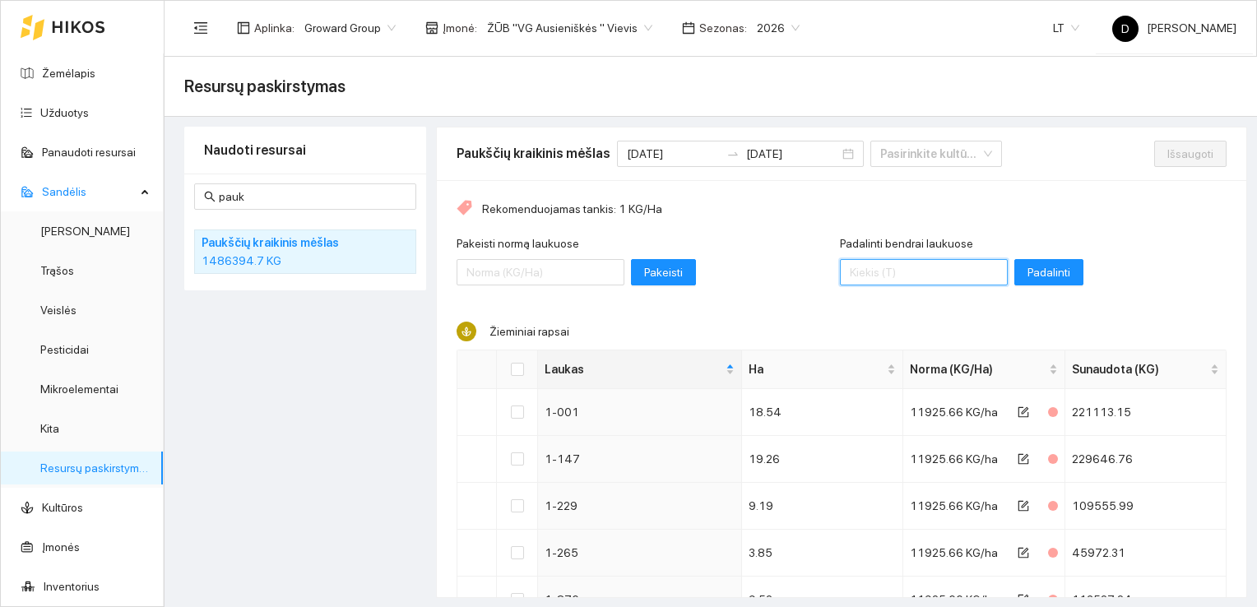
click at [944, 267] on input "Padalinti bendrai laukuose" at bounding box center [924, 272] width 168 height 26
type input "557870"
click at [1014, 260] on button "Padalinti" at bounding box center [1048, 272] width 69 height 26
click at [756, 227] on div "Rekomenduojamas tankis: 1 KG/Ha Pakeisti normą laukuose Pakeisti Padalinti bend…" at bounding box center [842, 587] width 810 height 814
click at [359, 389] on div "Naudoti resursai pauk Paukščių kraikinis mėšlas 1486394.7 KG" at bounding box center [305, 362] width 242 height 471
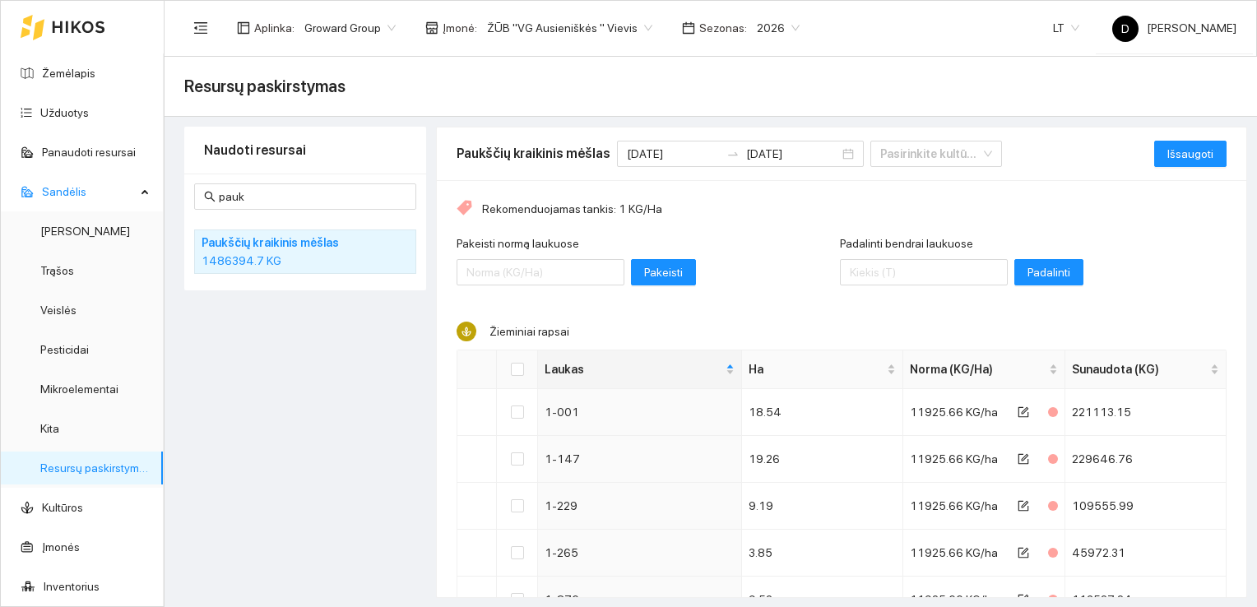
click at [747, 236] on div "Pakeisti normą laukuose Pakeisti" at bounding box center [648, 269] width 383 height 71
click at [253, 377] on div "Naudoti resursai pauk Paukščių kraikinis mėšlas 1486394.7 KG" at bounding box center [305, 362] width 242 height 471
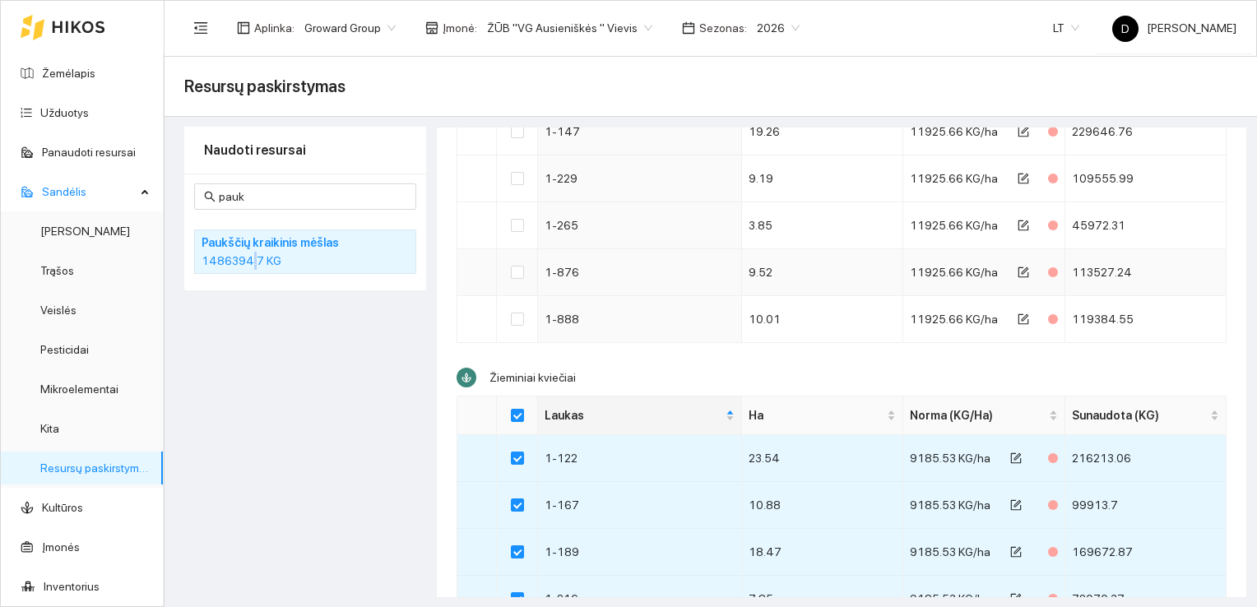
scroll to position [394, 0]
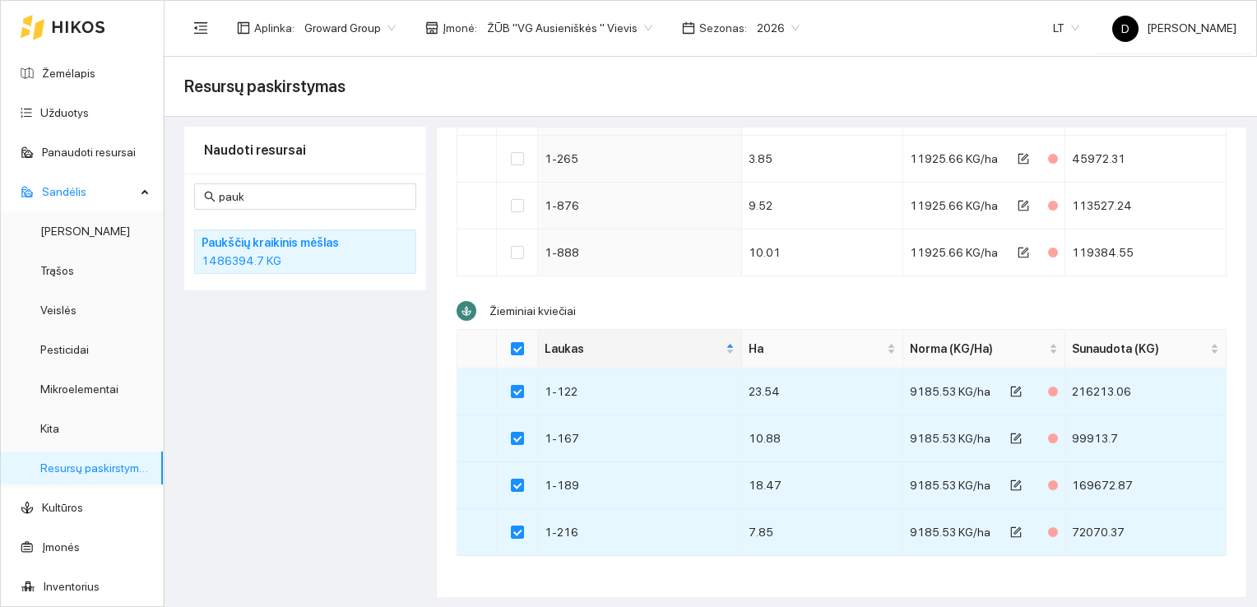
click at [679, 295] on div "Rekomenduojamas tankis: 1 KG/Ha Pakeisti normą laukuose Pakeisti Padalinti bend…" at bounding box center [842, 193] width 810 height 814
click at [522, 346] on input "Select all" at bounding box center [517, 348] width 13 height 13
checkbox input "false"
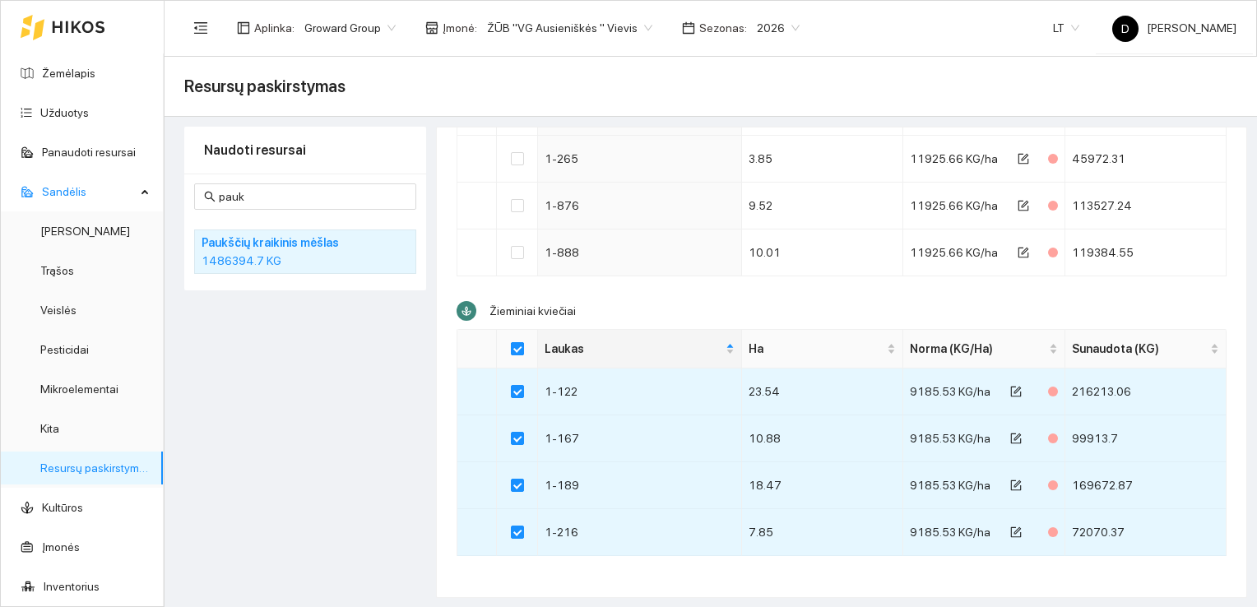
checkbox input "false"
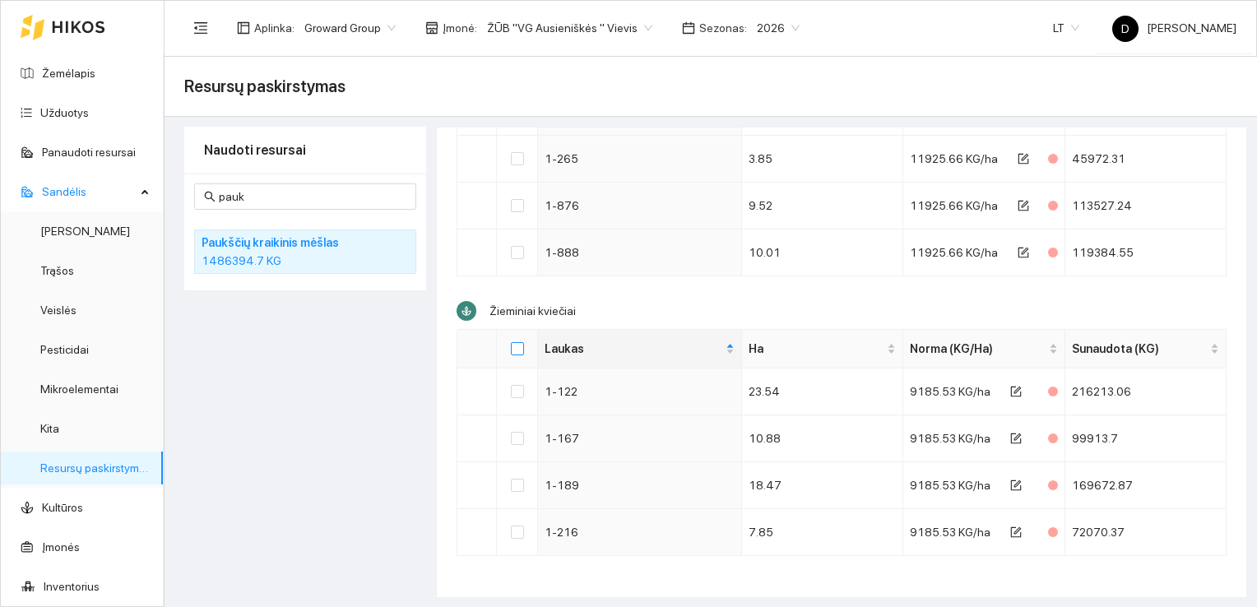
scroll to position [0, 0]
click at [309, 356] on div "Naudoti resursai pauk Paukščių kraikinis mėšlas 1486394.7 KG" at bounding box center [305, 362] width 242 height 471
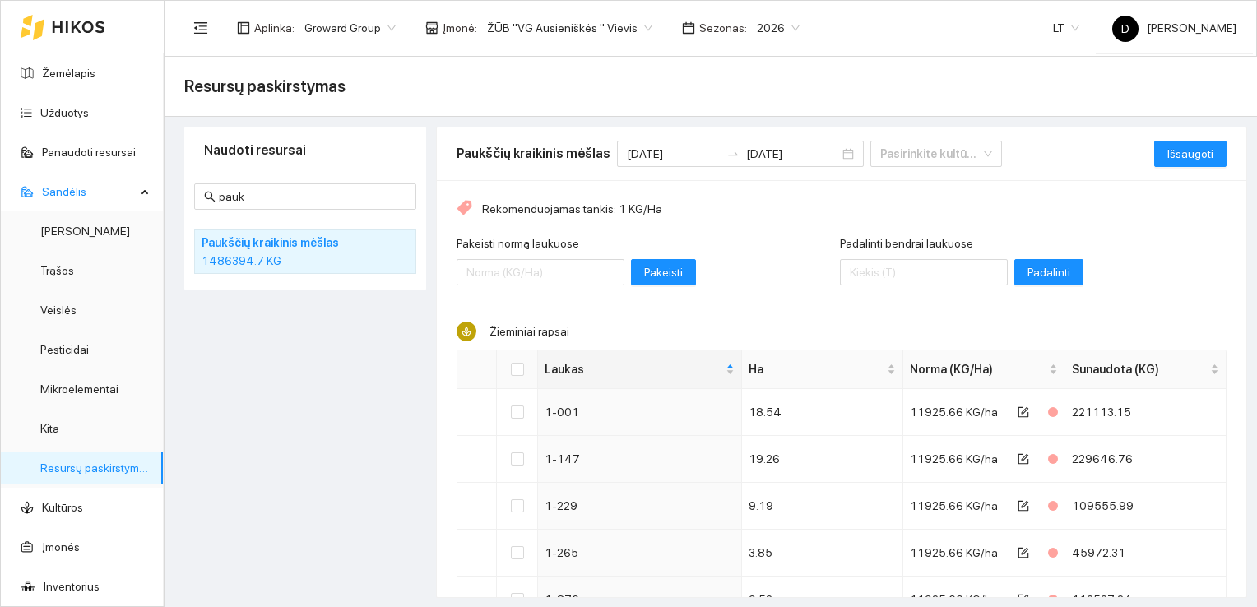
click at [754, 225] on div "Rekomenduojamas tankis: 1 KG/Ha Pakeisti normą laukuose Pakeisti Padalinti bend…" at bounding box center [842, 587] width 810 height 814
click at [747, 290] on div "Pakeisti normą laukuose Pakeisti" at bounding box center [648, 269] width 383 height 71
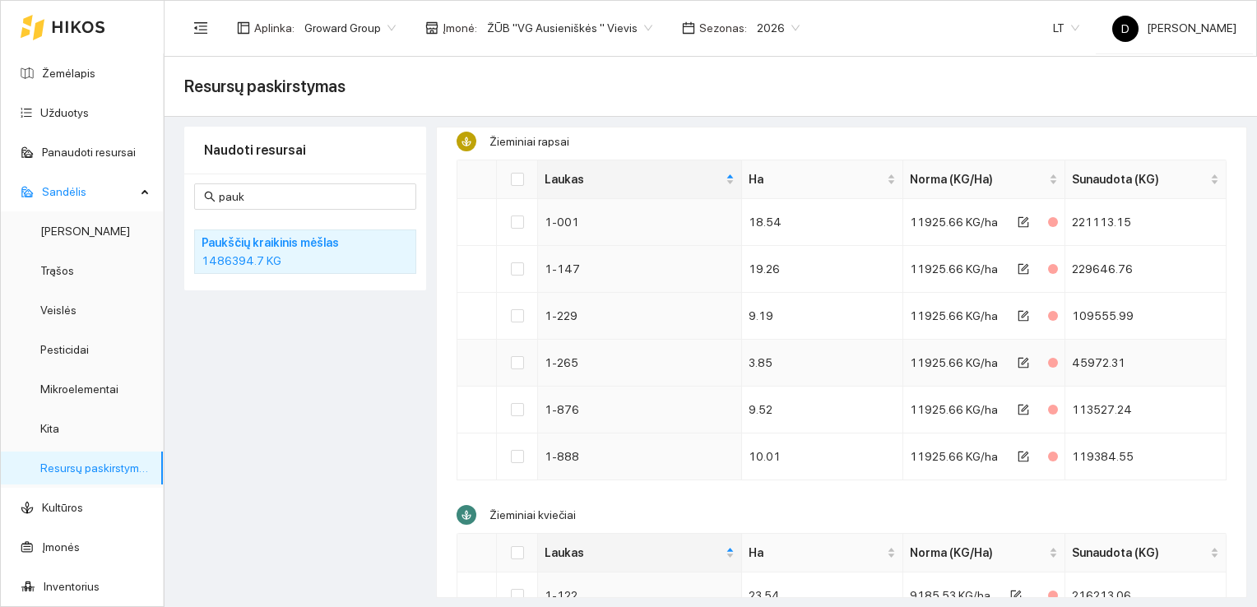
scroll to position [165, 0]
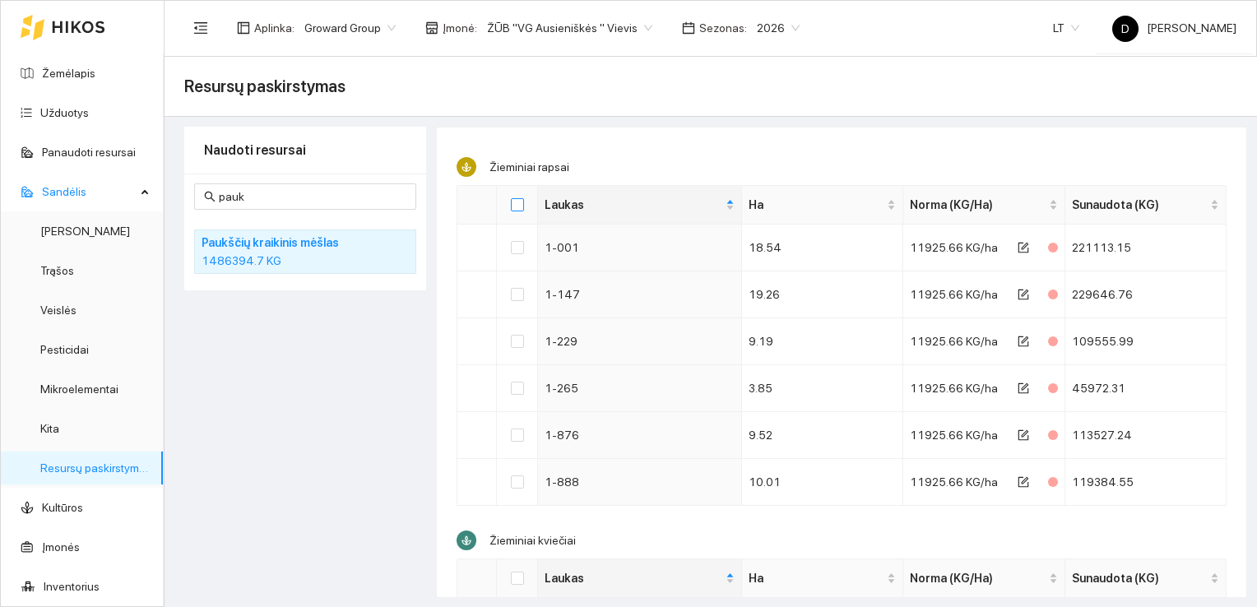
click at [518, 202] on input "Select all" at bounding box center [517, 204] width 13 height 13
checkbox input "true"
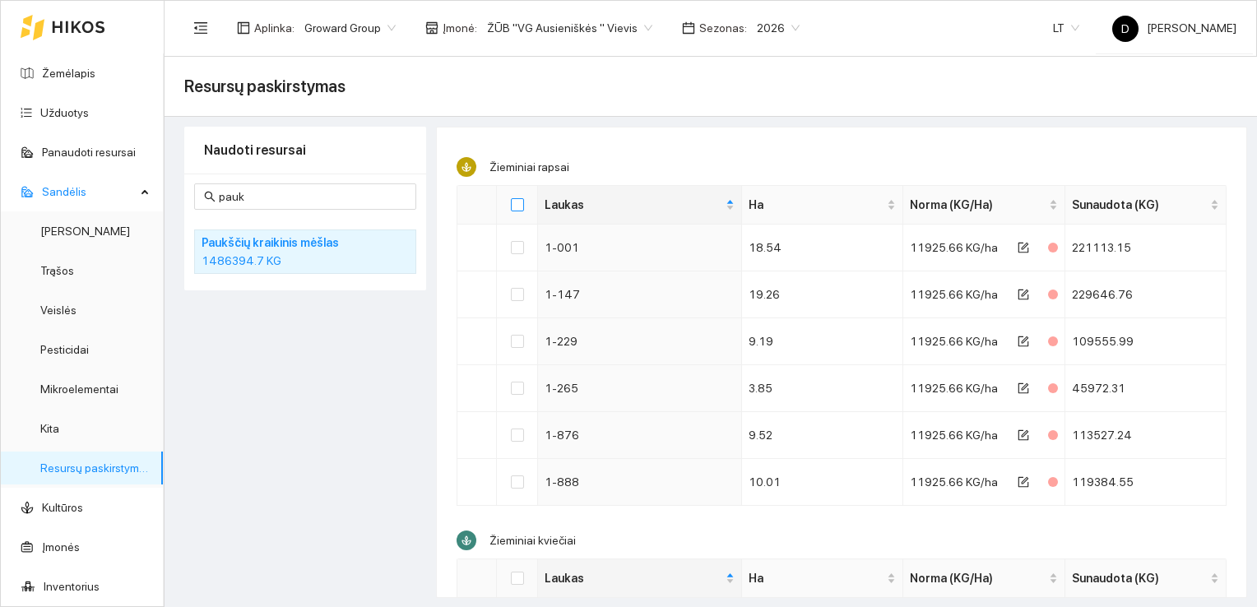
checkbox input "true"
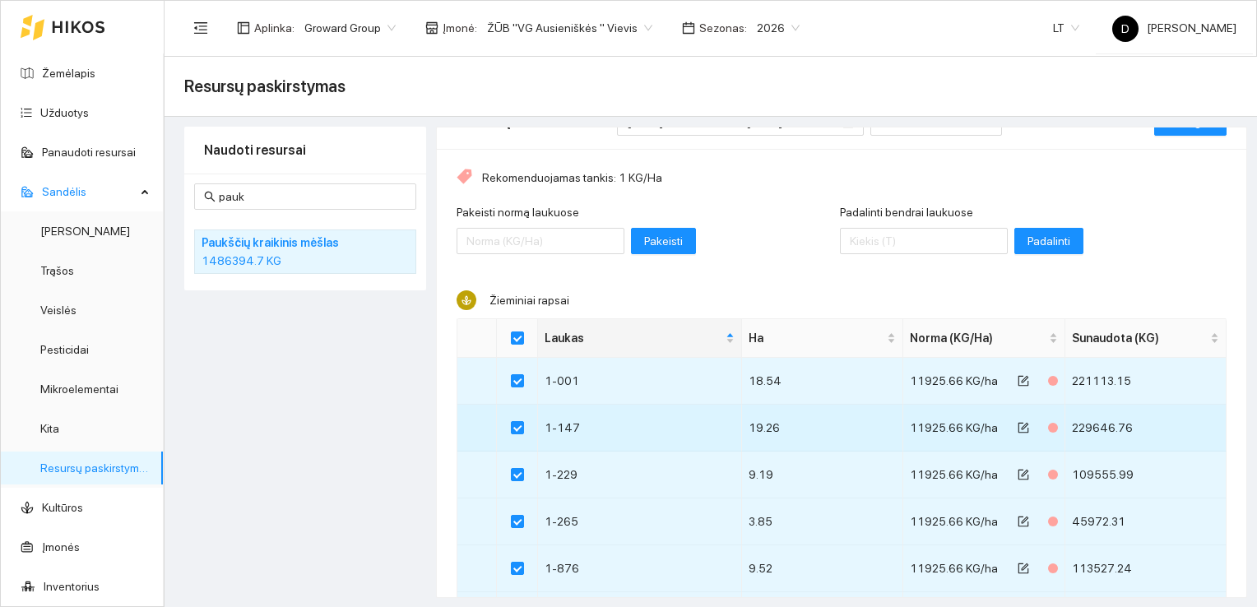
scroll to position [0, 0]
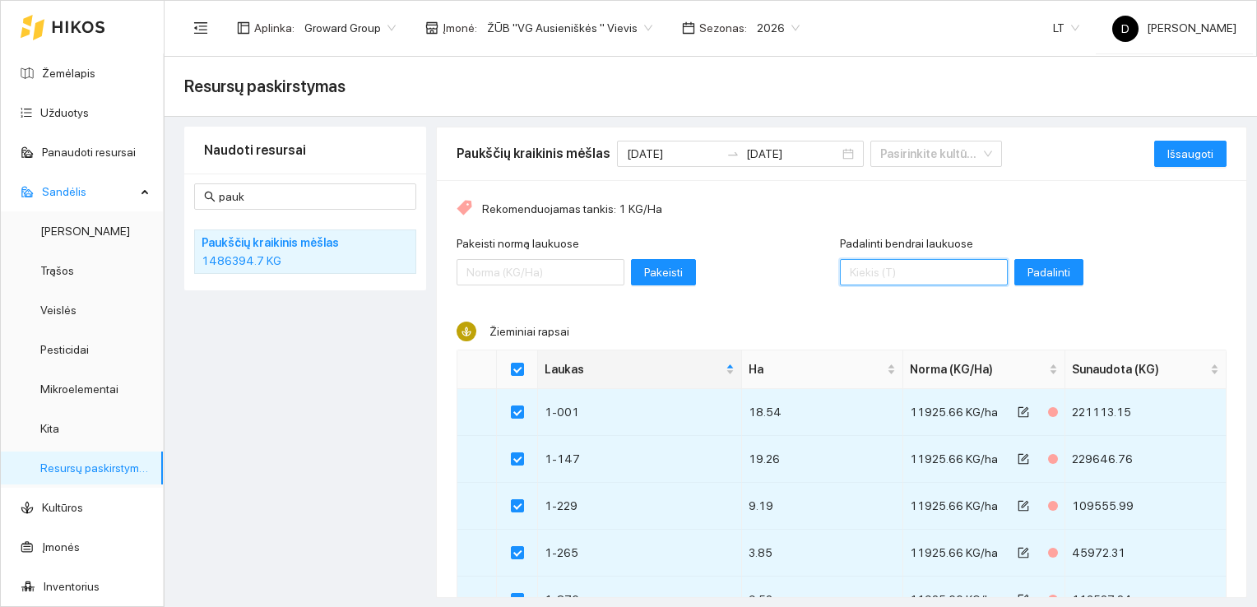
click at [897, 271] on input "Padalinti bendrai laukuose" at bounding box center [924, 272] width 168 height 26
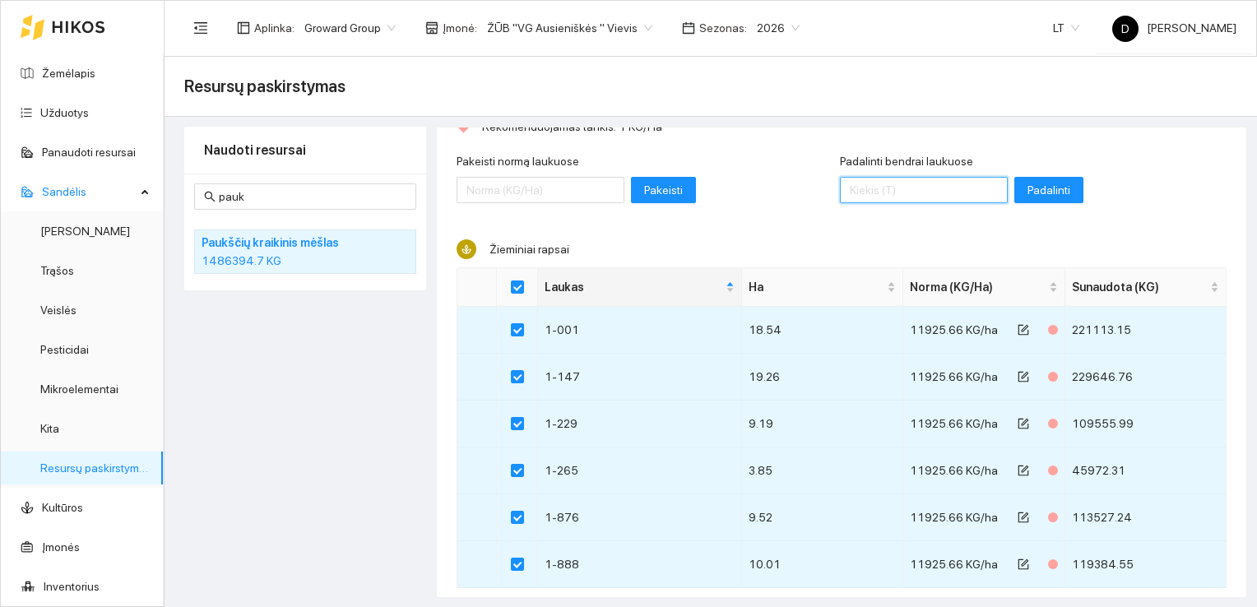
scroll to position [165, 0]
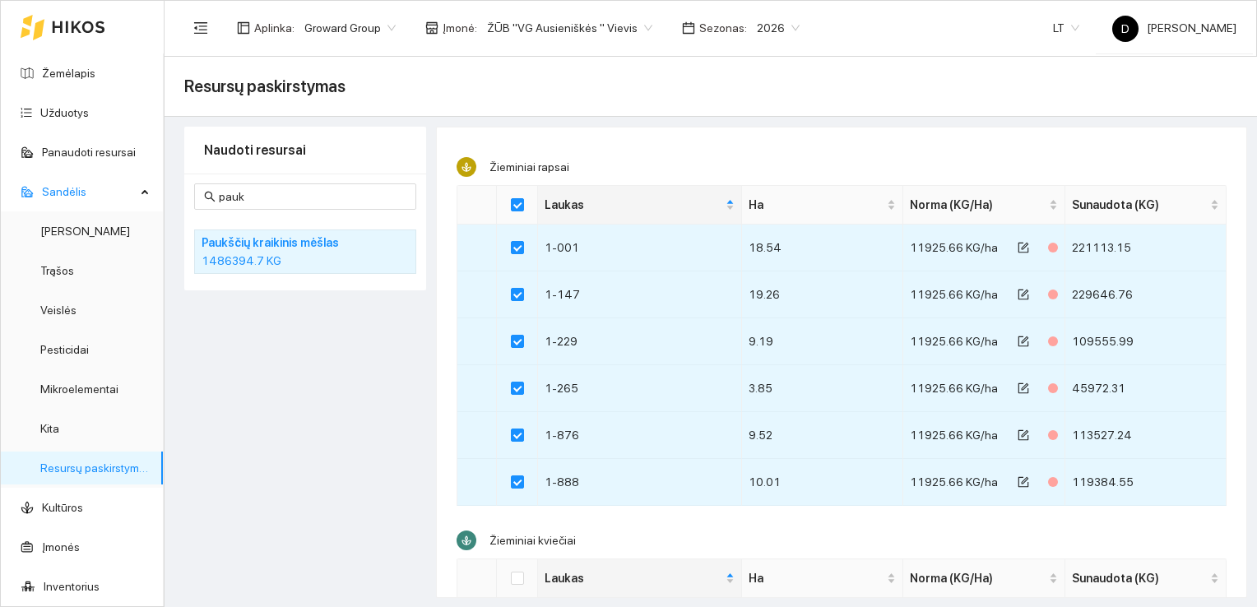
click at [253, 311] on div "Naudoti resursai pauk Paukščių kraikinis mėšlas 1486394.7 KG" at bounding box center [305, 362] width 242 height 471
click at [319, 378] on div "Naudoti resursai pauk Paukščių kraikinis mėšlas 1486394.7 KG" at bounding box center [305, 362] width 242 height 471
